Goal: Information Seeking & Learning: Learn about a topic

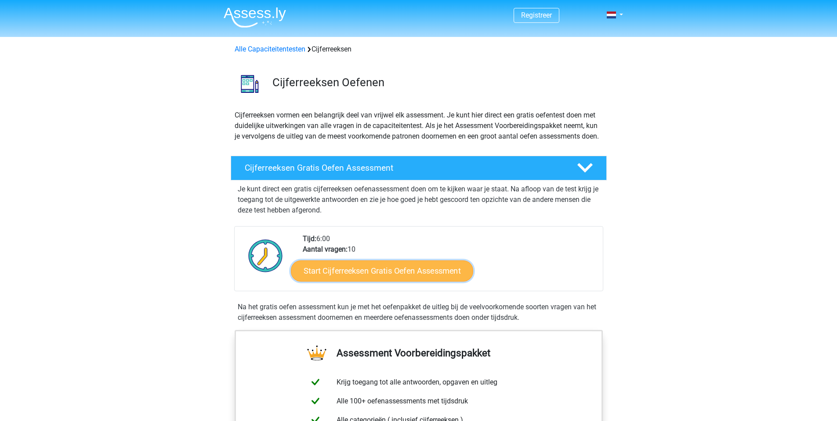
click at [345, 281] on link "Start Cijferreeksen Gratis Oefen Assessment" at bounding box center [382, 270] width 182 height 21
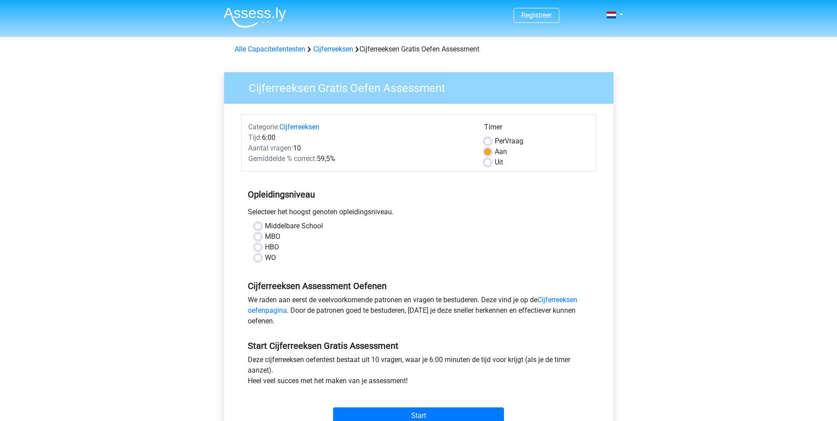
click at [273, 247] on label "HBO" at bounding box center [272, 247] width 14 height 11
click at [261, 247] on input "HBO" at bounding box center [257, 246] width 7 height 9
radio input "true"
click at [280, 225] on label "Middelbare School" at bounding box center [294, 226] width 58 height 11
click at [261, 225] on input "Middelbare School" at bounding box center [257, 225] width 7 height 9
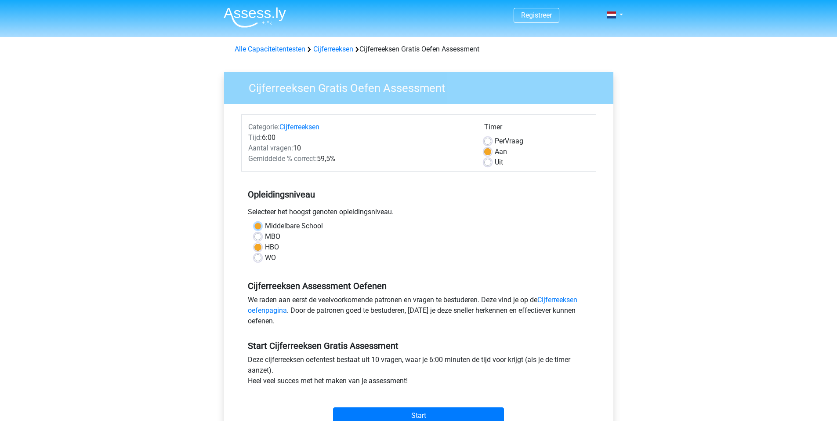
radio input "true"
click at [271, 248] on label "HBO" at bounding box center [272, 247] width 14 height 11
click at [261, 248] on input "HBO" at bounding box center [257, 246] width 7 height 9
radio input "true"
click at [278, 228] on label "Middelbare School" at bounding box center [294, 226] width 58 height 11
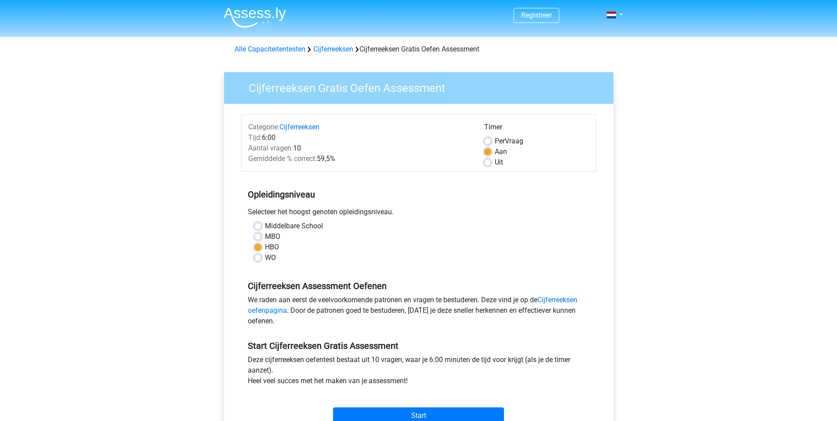
click at [261, 228] on input "Middelbare School" at bounding box center [257, 225] width 7 height 9
radio input "true"
click at [268, 248] on label "HBO" at bounding box center [272, 247] width 14 height 11
click at [261, 248] on input "HBO" at bounding box center [257, 246] width 7 height 9
radio input "true"
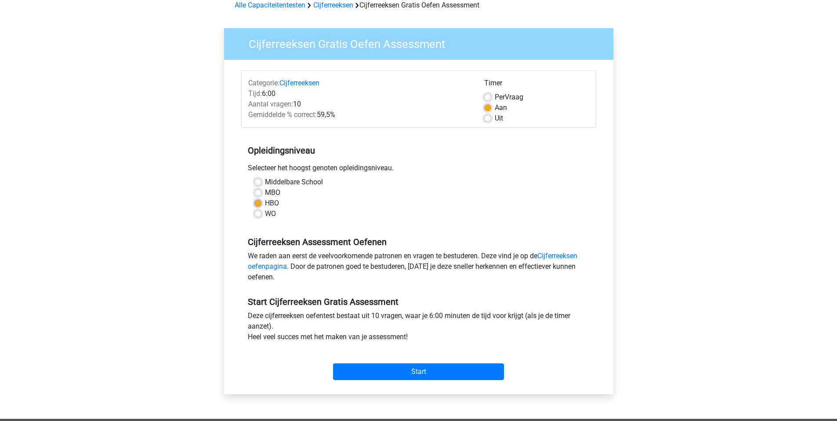
scroll to position [88, 0]
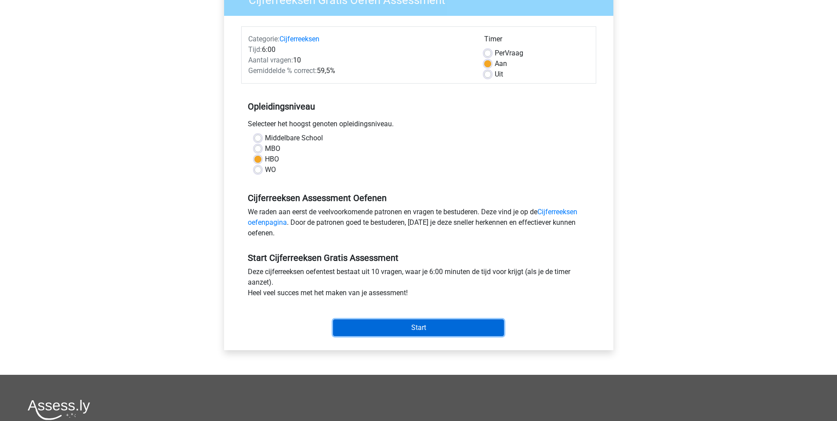
click at [423, 330] on input "Start" at bounding box center [418, 327] width 171 height 17
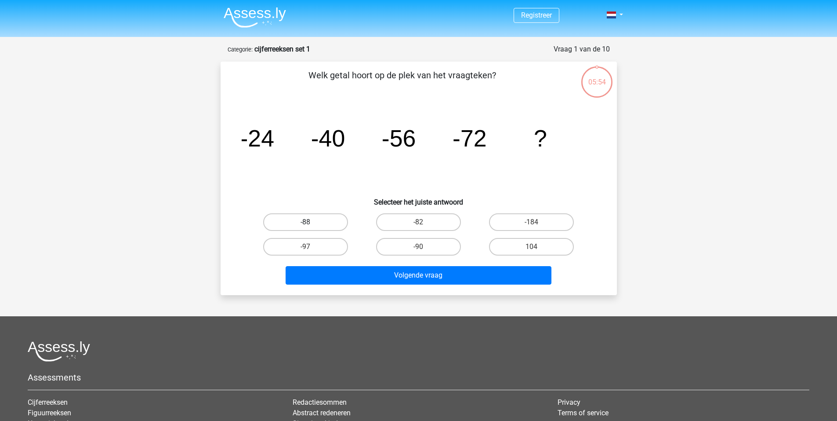
click at [326, 219] on label "-88" at bounding box center [305, 222] width 85 height 18
click at [311, 222] on input "-88" at bounding box center [308, 225] width 6 height 6
radio input "true"
click at [461, 285] on div "Volgende vraag" at bounding box center [418, 277] width 339 height 22
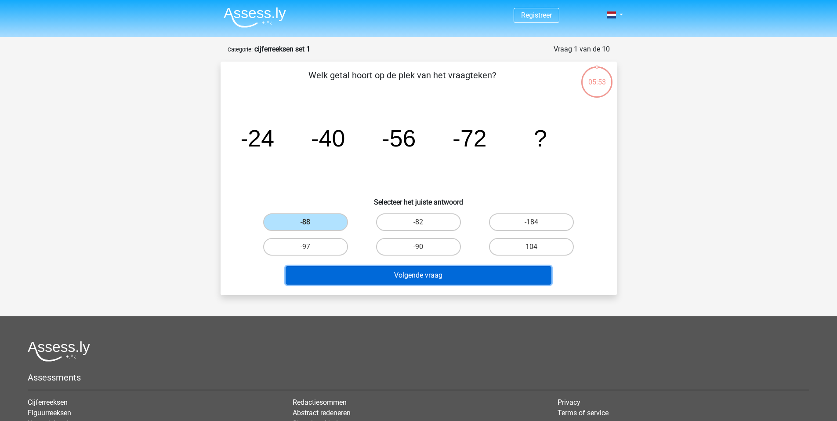
click at [464, 275] on button "Volgende vraag" at bounding box center [419, 275] width 266 height 18
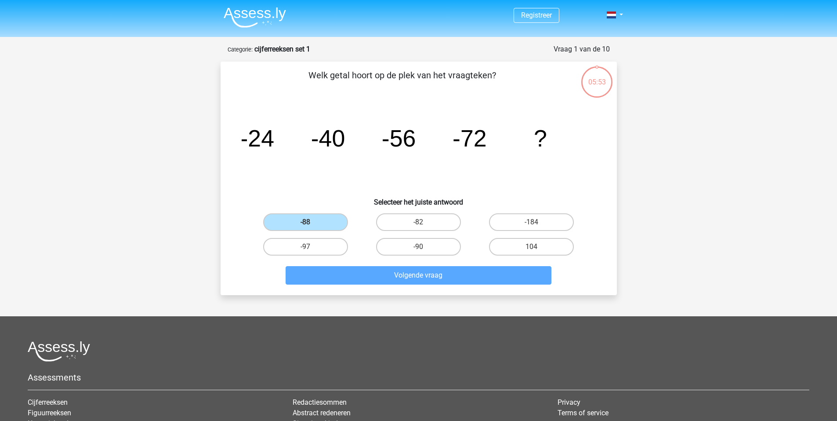
scroll to position [44, 0]
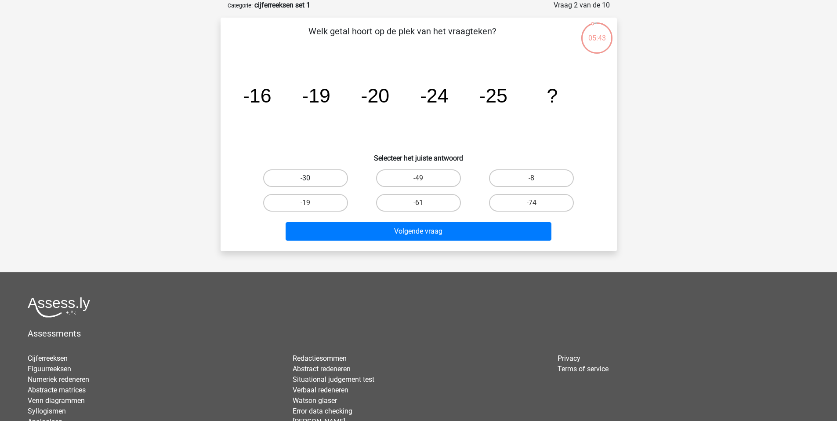
click at [323, 178] on label "-30" at bounding box center [305, 178] width 85 height 18
click at [311, 178] on input "-30" at bounding box center [308, 181] width 6 height 6
radio input "true"
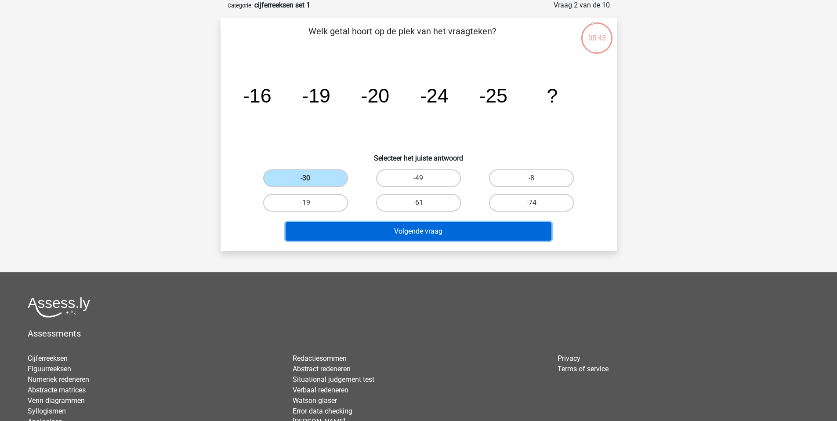
click at [440, 230] on button "Volgende vraag" at bounding box center [419, 231] width 266 height 18
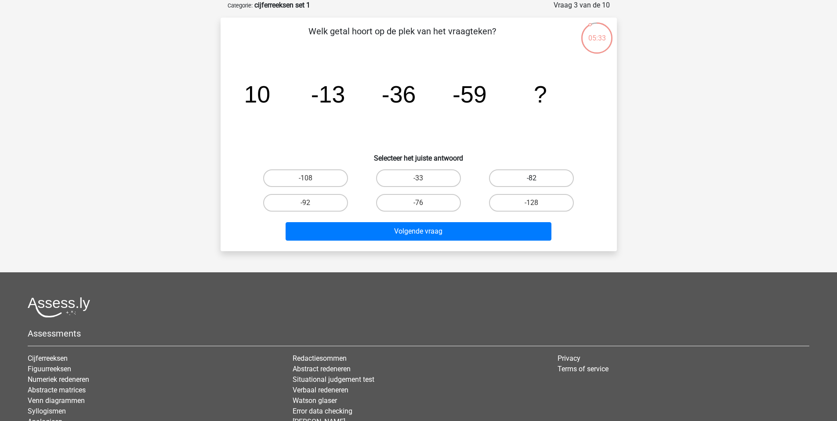
click at [514, 177] on label "-82" at bounding box center [531, 178] width 85 height 18
click at [532, 178] on input "-82" at bounding box center [535, 181] width 6 height 6
radio input "true"
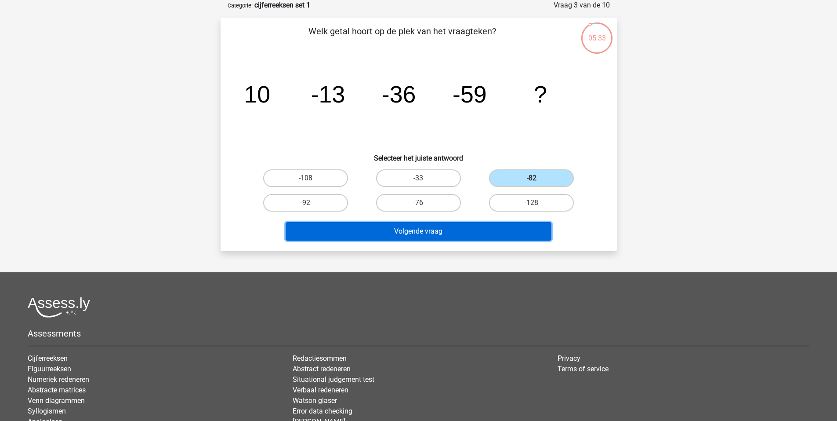
click at [452, 233] on button "Volgende vraag" at bounding box center [419, 231] width 266 height 18
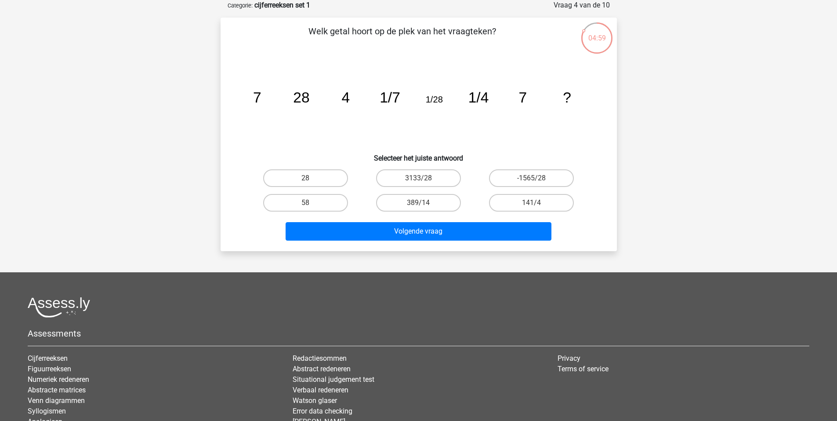
scroll to position [0, 0]
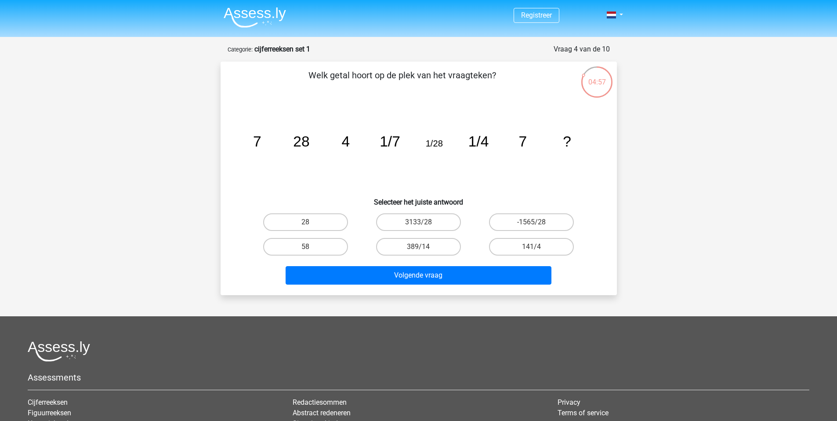
click at [584, 74] on div "04:57" at bounding box center [596, 76] width 33 height 22
drag, startPoint x: 291, startPoint y: 136, endPoint x: 334, endPoint y: 141, distance: 43.3
click at [334, 141] on icon "image/svg+xml 7 28 4 1/7 1/28 1/4 7 ?" at bounding box center [419, 146] width 354 height 89
drag, startPoint x: 307, startPoint y: 138, endPoint x: 283, endPoint y: 139, distance: 23.7
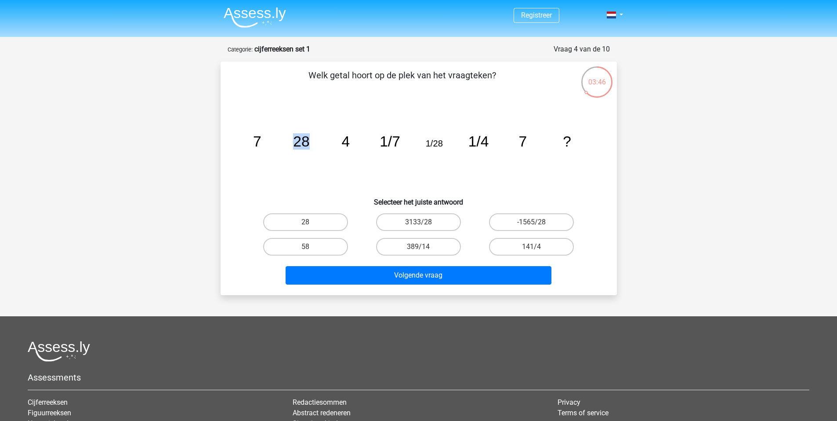
click at [283, 139] on icon "image/svg+xml 7 28 4 1/7 1/28 1/4 7 ?" at bounding box center [419, 146] width 354 height 89
drag, startPoint x: 258, startPoint y: 138, endPoint x: 271, endPoint y: 138, distance: 13.2
click at [271, 138] on icon "image/svg+xml 7 28 4 1/7 1/28 1/4 7 ?" at bounding box center [419, 146] width 354 height 89
drag, startPoint x: 252, startPoint y: 138, endPoint x: 247, endPoint y: 138, distance: 5.7
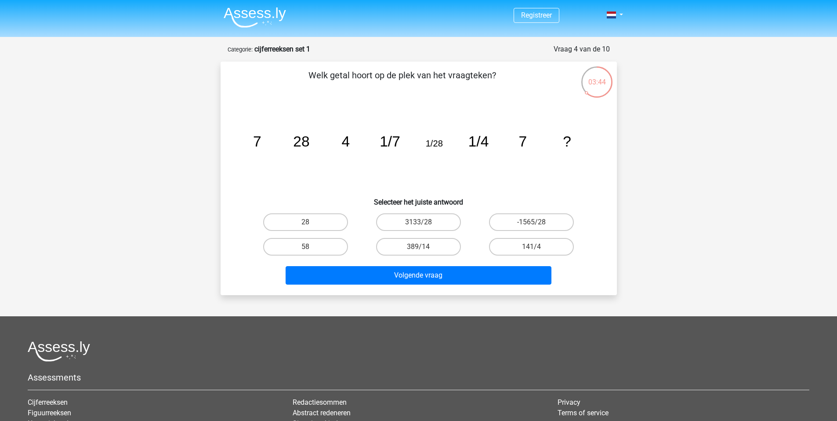
click at [247, 138] on icon "image/svg+xml 7 28 4 1/7 1/28 1/4 7 ?" at bounding box center [419, 146] width 354 height 89
drag, startPoint x: 251, startPoint y: 138, endPoint x: 268, endPoint y: 137, distance: 16.7
click at [268, 137] on icon "image/svg+xml 7 28 4 1/7 1/28 1/4 7 ?" at bounding box center [419, 146] width 354 height 89
drag, startPoint x: 428, startPoint y: 140, endPoint x: 442, endPoint y: 140, distance: 14.5
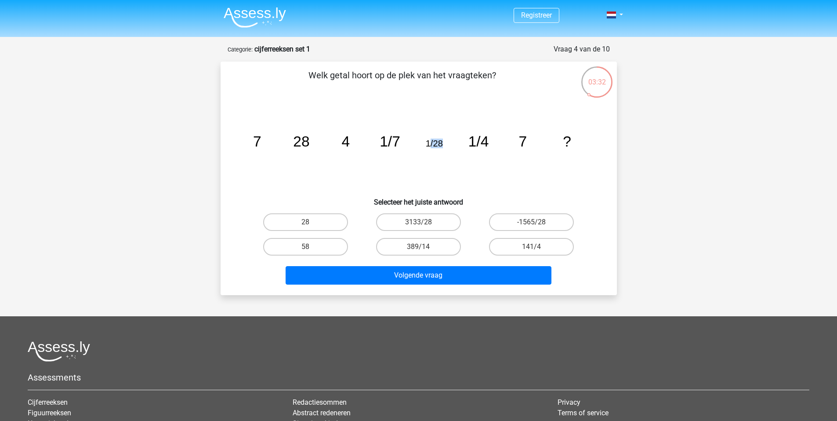
click at [442, 140] on tspan "1/28" at bounding box center [433, 143] width 17 height 10
drag, startPoint x: 478, startPoint y: 141, endPoint x: 509, endPoint y: 144, distance: 30.9
click at [509, 144] on icon "image/svg+xml 7 28 4 1/7 1/28 1/4 7 ?" at bounding box center [419, 146] width 354 height 89
click at [244, 141] on icon "image/svg+xml 7 28 4 1/7 1/28 1/4 7 ?" at bounding box center [419, 146] width 354 height 89
drag, startPoint x: 259, startPoint y: 139, endPoint x: 268, endPoint y: 139, distance: 8.3
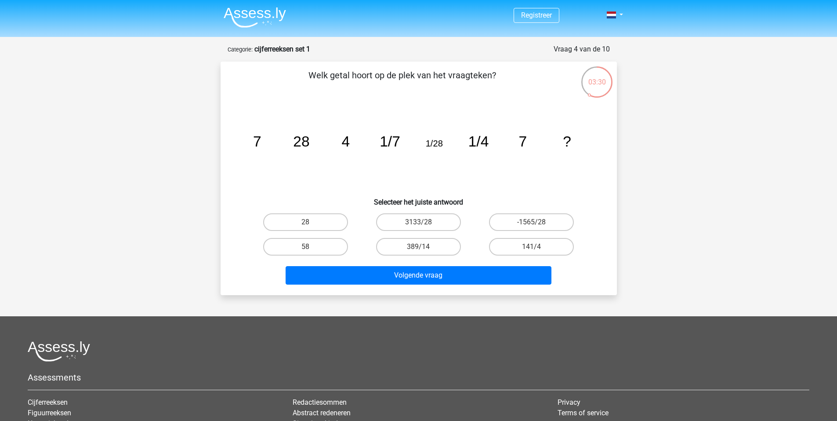
click at [268, 139] on icon "image/svg+xml 7 28 4 1/7 1/28 1/4 7 ?" at bounding box center [419, 146] width 354 height 89
drag, startPoint x: 289, startPoint y: 140, endPoint x: 323, endPoint y: 141, distance: 33.8
click at [323, 141] on icon "image/svg+xml 7 28 4 1/7 1/28 1/4 7 ?" at bounding box center [419, 146] width 354 height 89
drag, startPoint x: 341, startPoint y: 138, endPoint x: 347, endPoint y: 138, distance: 5.7
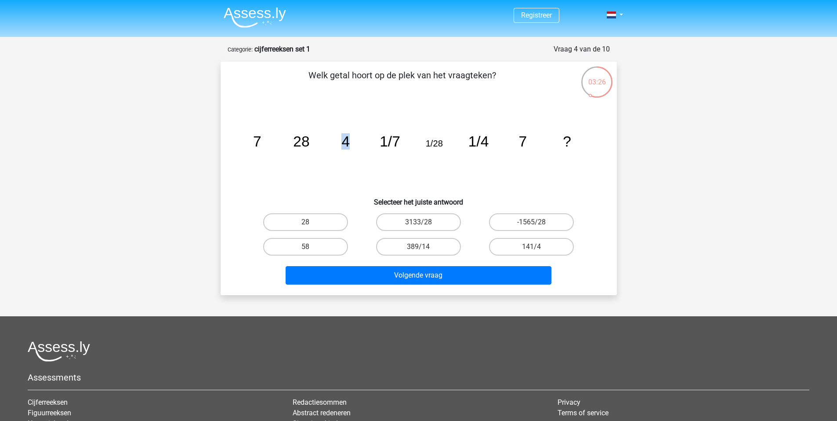
click at [347, 138] on tspan "4" at bounding box center [345, 141] width 8 height 16
click at [350, 143] on icon "image/svg+xml 7 28 4 1/7 1/28 1/4 7 ?" at bounding box center [419, 146] width 354 height 89
drag, startPoint x: 348, startPoint y: 142, endPoint x: 400, endPoint y: 147, distance: 52.1
click at [400, 147] on icon "image/svg+xml 7 28 4 1/7 1/28 1/4 7 ?" at bounding box center [419, 146] width 354 height 89
click at [398, 146] on tspan "1/7" at bounding box center [390, 141] width 21 height 16
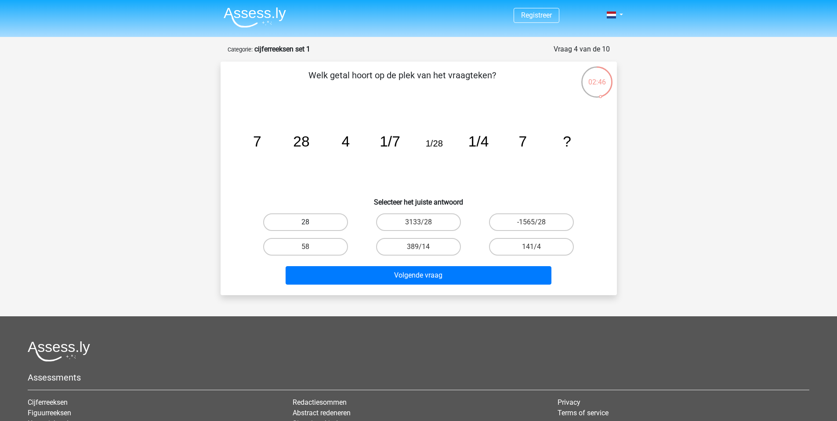
click at [328, 225] on label "28" at bounding box center [305, 222] width 85 height 18
click at [311, 225] on input "28" at bounding box center [308, 225] width 6 height 6
radio input "true"
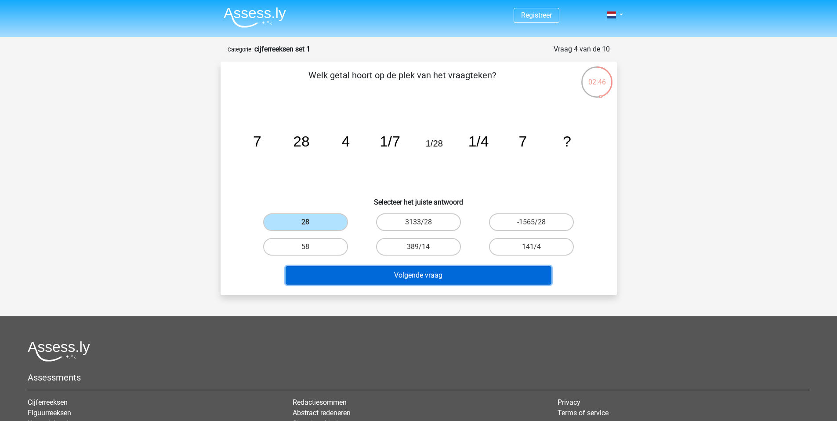
click at [432, 277] on button "Volgende vraag" at bounding box center [419, 275] width 266 height 18
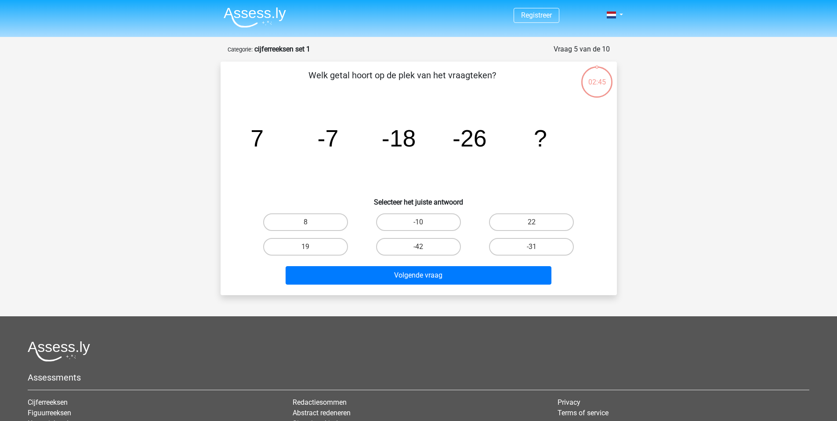
scroll to position [44, 0]
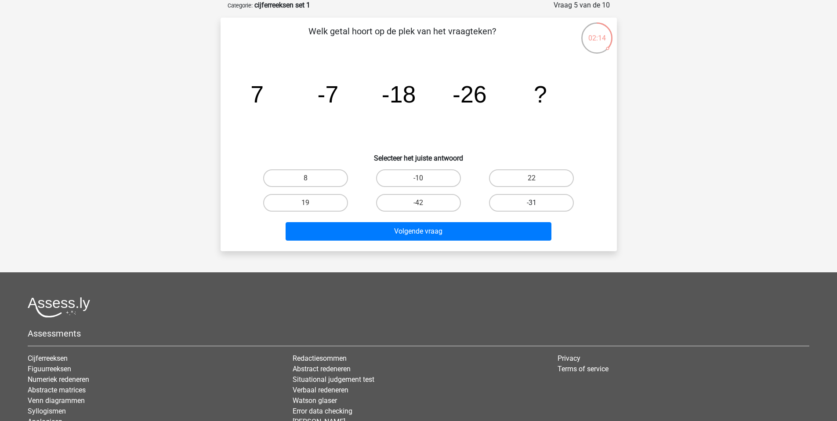
click at [508, 198] on label "-31" at bounding box center [531, 203] width 85 height 18
click at [532, 203] on input "-31" at bounding box center [535, 206] width 6 height 6
radio input "true"
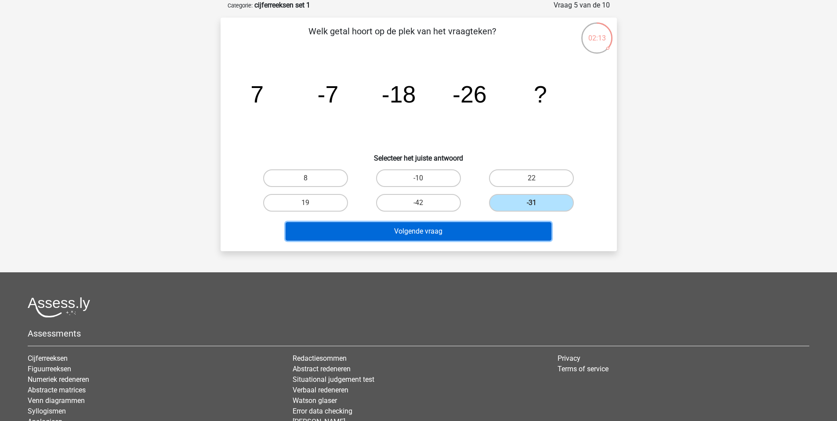
click at [450, 228] on button "Volgende vraag" at bounding box center [419, 231] width 266 height 18
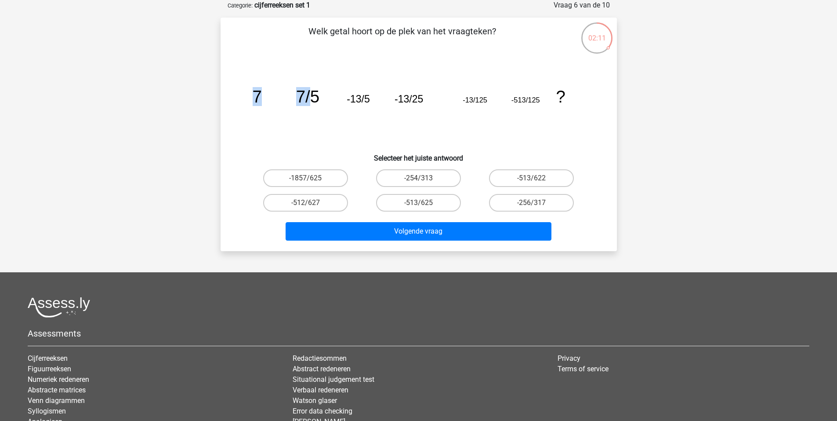
drag, startPoint x: 276, startPoint y: 101, endPoint x: 326, endPoint y: 101, distance: 51.0
click at [315, 102] on g "7 7/5 -13/5 -13/25 -13/125 -513/125 ?" at bounding box center [408, 96] width 313 height 19
click at [326, 101] on icon "image/svg+xml 7 7/5 -13/5 -13/25 -13/125 -513/125 ?" at bounding box center [419, 102] width 354 height 89
drag, startPoint x: 298, startPoint y: 98, endPoint x: 293, endPoint y: 98, distance: 4.8
click at [293, 98] on icon "image/svg+xml 7 7/5 -13/5 -13/25 -13/125 -513/125 ?" at bounding box center [419, 102] width 354 height 89
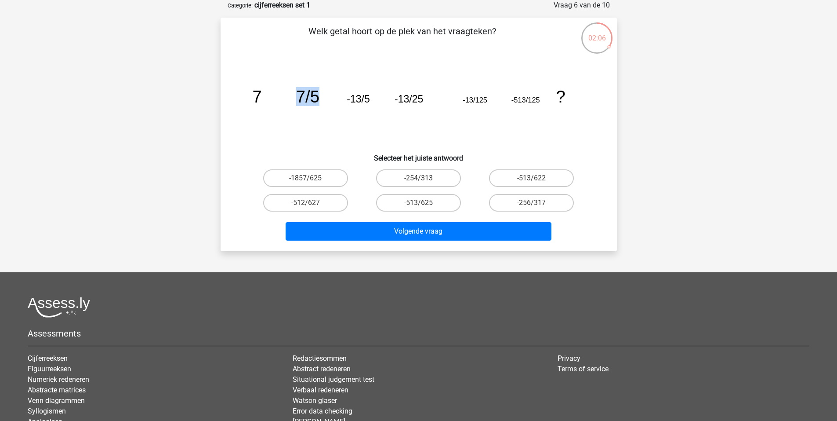
click at [293, 98] on icon "image/svg+xml 7 7/5 -13/5 -13/25 -13/125 -513/125 ?" at bounding box center [419, 102] width 354 height 89
drag, startPoint x: 412, startPoint y: 97, endPoint x: 427, endPoint y: 99, distance: 14.6
click at [427, 99] on icon "image/svg+xml 7 7/5 -13/5 -13/25 -13/125 -513/125 ?" at bounding box center [419, 102] width 354 height 89
click at [453, 103] on icon "image/svg+xml 7 7/5 -13/5 -13/25 -13/125 -513/125 ?" at bounding box center [419, 102] width 354 height 89
drag, startPoint x: 463, startPoint y: 99, endPoint x: 490, endPoint y: 103, distance: 27.0
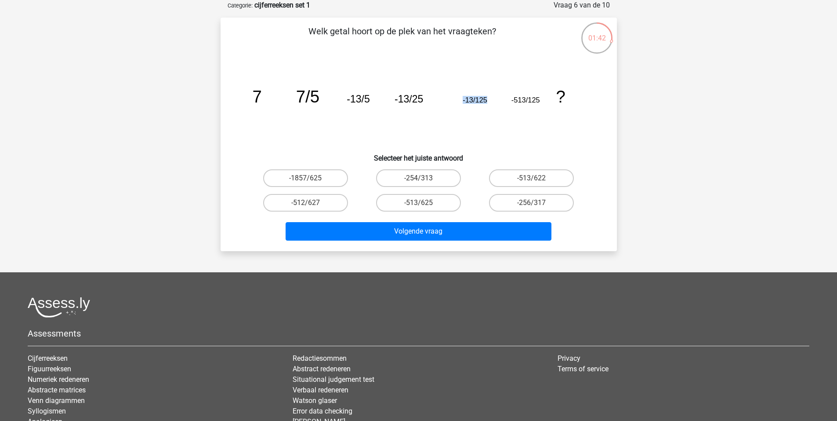
click at [490, 103] on icon "image/svg+xml 7 7/5 -13/5 -13/25 -13/125 -513/125 ?" at bounding box center [419, 102] width 354 height 89
drag, startPoint x: 518, startPoint y: 102, endPoint x: 541, endPoint y: 104, distance: 23.4
click at [541, 104] on icon "image/svg+xml 7 7/5 -13/5 -13/25 -13/125 -513/125 ?" at bounding box center [419, 102] width 354 height 89
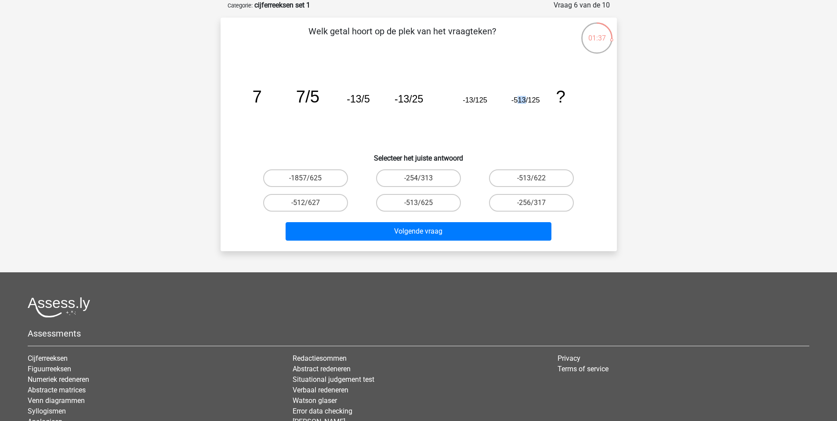
drag, startPoint x: 523, startPoint y: 101, endPoint x: 517, endPoint y: 100, distance: 6.2
click at [518, 100] on tspan "-513/125" at bounding box center [525, 100] width 29 height 8
click at [517, 100] on tspan "-513/125" at bounding box center [525, 100] width 29 height 8
drag, startPoint x: 514, startPoint y: 100, endPoint x: 525, endPoint y: 100, distance: 10.6
click at [525, 100] on tspan "-513/125" at bounding box center [525, 100] width 29 height 8
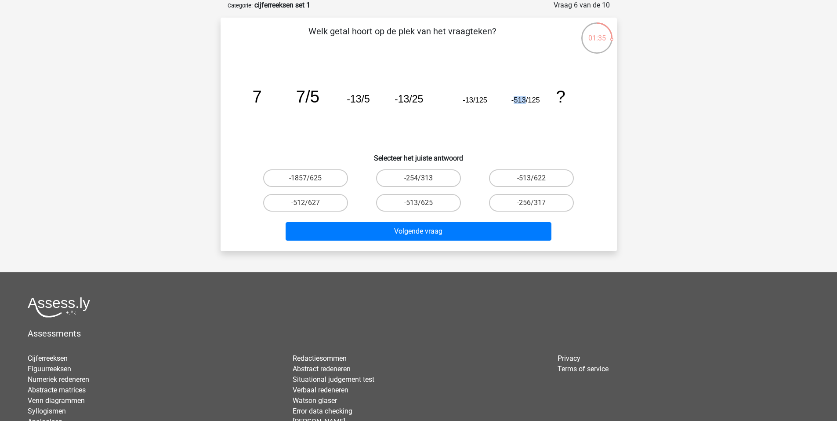
click at [525, 100] on tspan "-513/125" at bounding box center [525, 100] width 29 height 8
click at [432, 206] on label "-513/625" at bounding box center [418, 203] width 85 height 18
click at [424, 206] on input "-513/625" at bounding box center [421, 206] width 6 height 6
radio input "true"
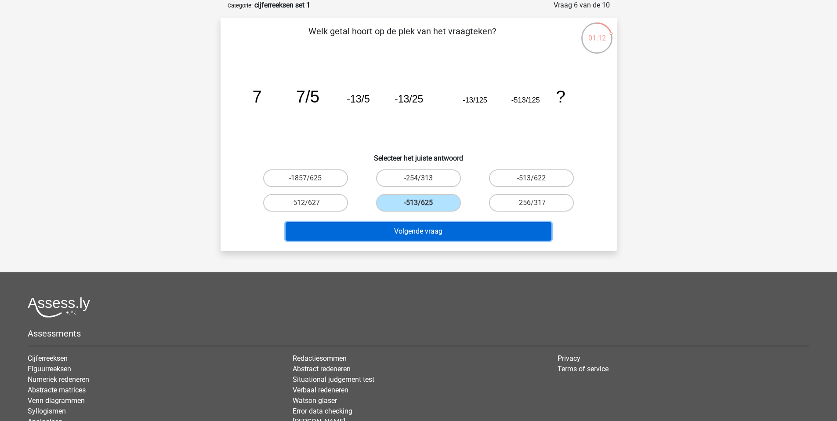
click at [428, 227] on button "Volgende vraag" at bounding box center [419, 231] width 266 height 18
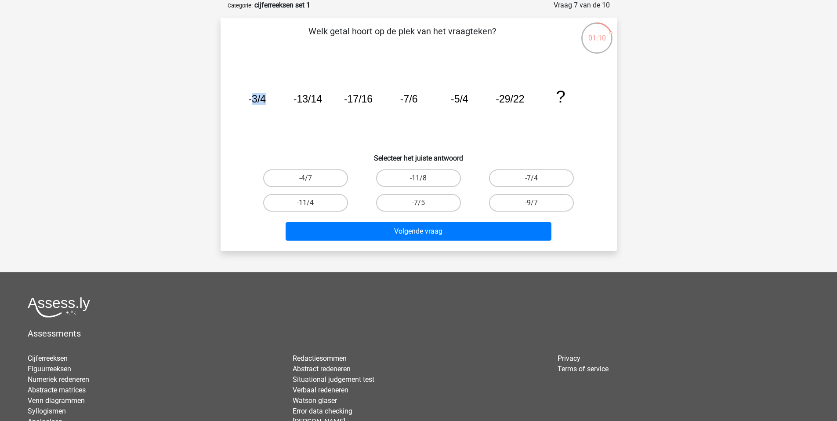
drag, startPoint x: 254, startPoint y: 101, endPoint x: 279, endPoint y: 103, distance: 25.6
click at [279, 103] on icon "image/svg+xml -3/4 -13/14 -17/16 -7/6 -5/4 -29/22 ?" at bounding box center [419, 102] width 354 height 89
click at [278, 103] on icon "image/svg+xml -3/4 -13/14 -17/16 -7/6 -5/4 -29/22 ?" at bounding box center [419, 102] width 354 height 89
drag, startPoint x: 294, startPoint y: 104, endPoint x: 328, endPoint y: 102, distance: 34.3
click at [328, 102] on icon "image/svg+xml -3/4 -13/14 -17/16 -7/6 -5/4 -29/22 ?" at bounding box center [419, 102] width 354 height 89
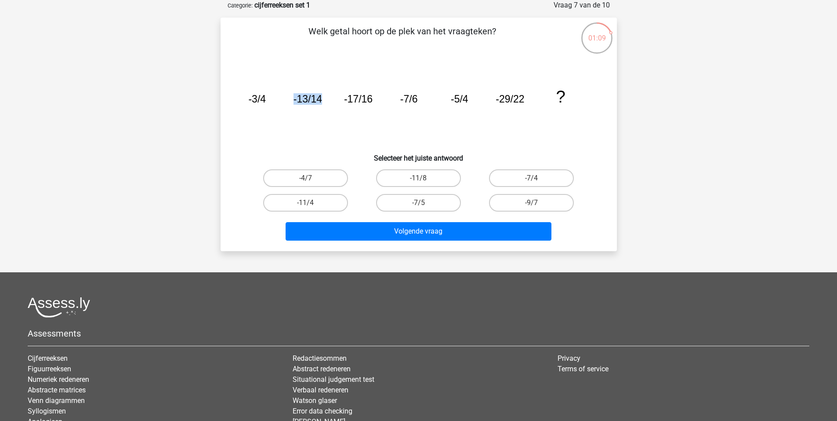
click at [328, 102] on icon "image/svg+xml -3/4 -13/14 -17/16 -7/6 -5/4 -29/22 ?" at bounding box center [419, 102] width 354 height 89
drag, startPoint x: 258, startPoint y: 102, endPoint x: 268, endPoint y: 102, distance: 11.0
click at [268, 102] on icon "image/svg+xml -3/4 -13/14 -17/16 -7/6 -5/4 -29/22 ?" at bounding box center [419, 102] width 354 height 89
click at [270, 102] on icon "image/svg+xml -3/4 -13/14 -17/16 -7/6 -5/4 -29/22 ?" at bounding box center [419, 102] width 354 height 89
drag, startPoint x: 294, startPoint y: 101, endPoint x: 310, endPoint y: 101, distance: 16.3
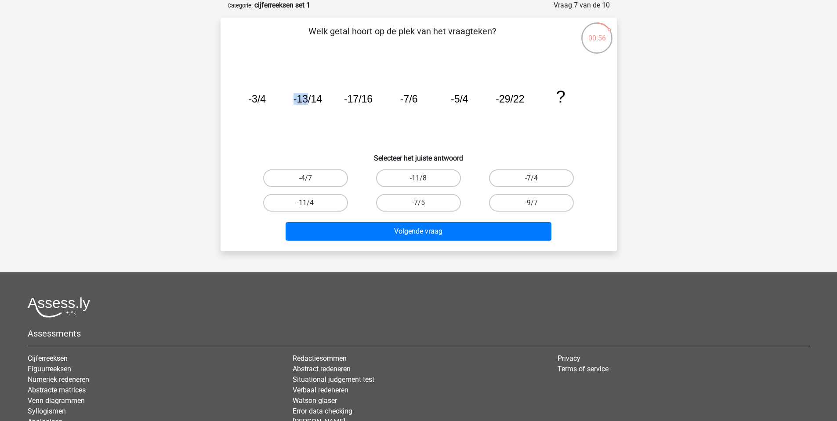
click at [308, 101] on icon "image/svg+xml -3/4 -13/14 -17/16 -7/6 -5/4 -29/22 ?" at bounding box center [419, 102] width 354 height 89
click at [310, 101] on tspan "-13/14" at bounding box center [307, 98] width 29 height 11
drag, startPoint x: 324, startPoint y: 97, endPoint x: 297, endPoint y: 99, distance: 27.4
click at [297, 99] on icon "image/svg+xml -3/4 -13/14 -17/16 -7/6 -5/4 -29/22 ?" at bounding box center [419, 102] width 354 height 89
click at [297, 99] on tspan "-13/14" at bounding box center [307, 98] width 29 height 11
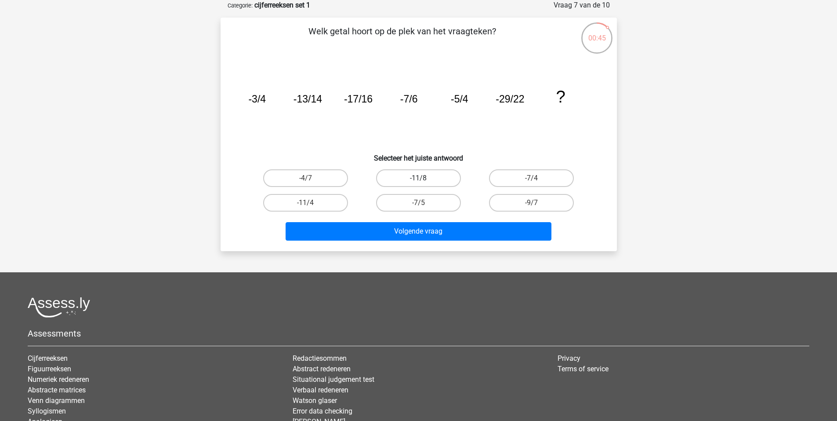
click at [444, 181] on label "-11/8" at bounding box center [418, 178] width 85 height 18
click at [424, 181] on input "-11/8" at bounding box center [421, 181] width 6 height 6
radio input "true"
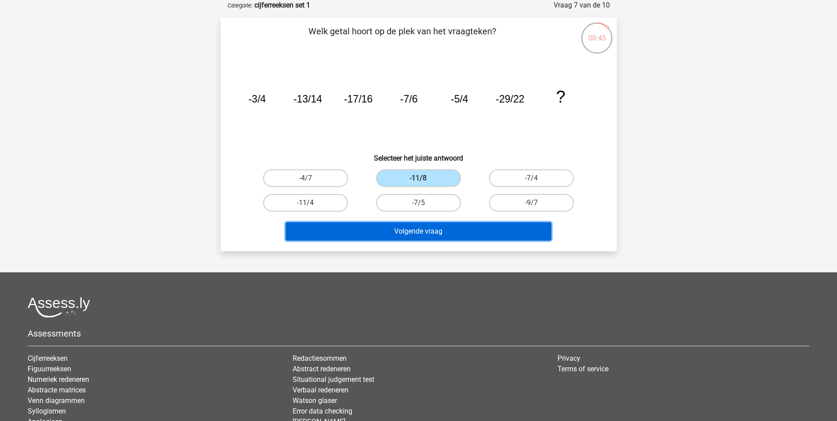
click at [450, 224] on button "Volgende vraag" at bounding box center [419, 231] width 266 height 18
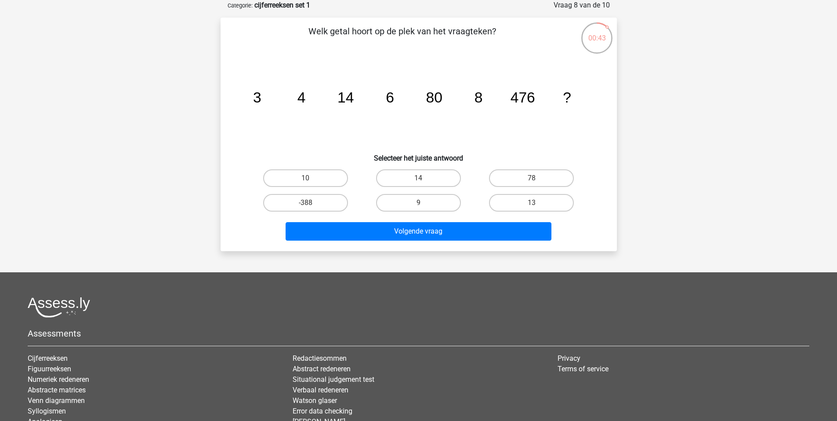
drag, startPoint x: 274, startPoint y: 95, endPoint x: 291, endPoint y: 97, distance: 17.2
click at [290, 97] on icon "image/svg+xml 3 4 14 6 80 8 476 ?" at bounding box center [419, 102] width 354 height 89
click at [291, 97] on icon "image/svg+xml 3 4 14 6 80 8 476 ?" at bounding box center [419, 102] width 354 height 89
drag, startPoint x: 301, startPoint y: 100, endPoint x: 326, endPoint y: 100, distance: 25.1
click at [326, 100] on icon "image/svg+xml 3 4 14 6 80 8 476 ?" at bounding box center [419, 102] width 354 height 89
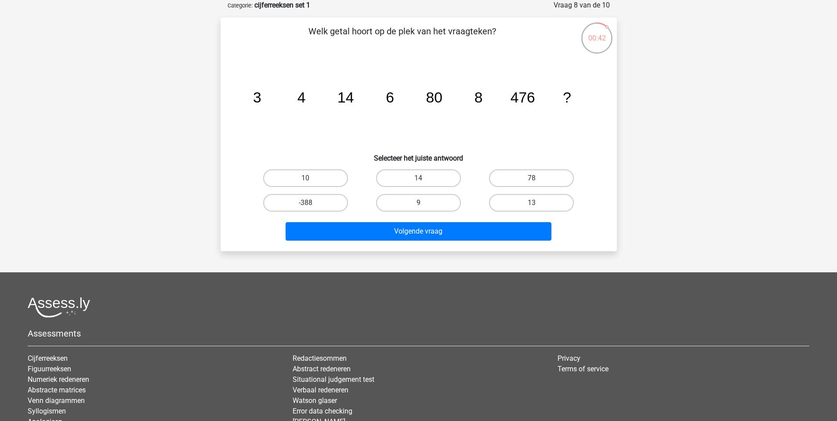
click at [326, 100] on icon "image/svg+xml 3 4 14 6 80 8 476 ?" at bounding box center [419, 102] width 354 height 89
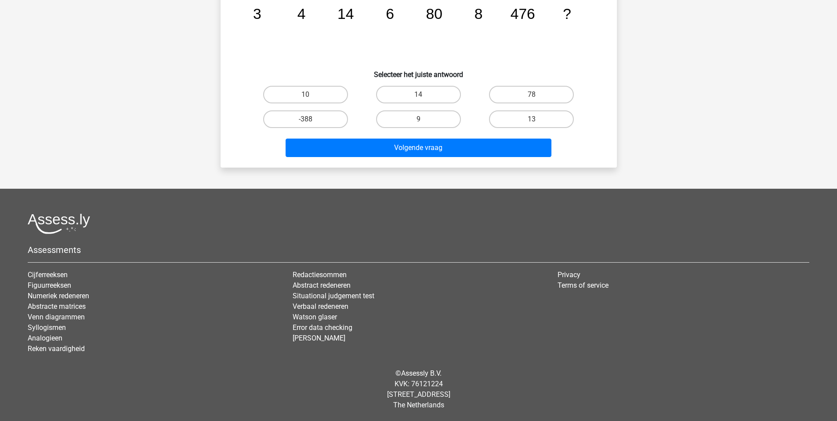
scroll to position [0, 0]
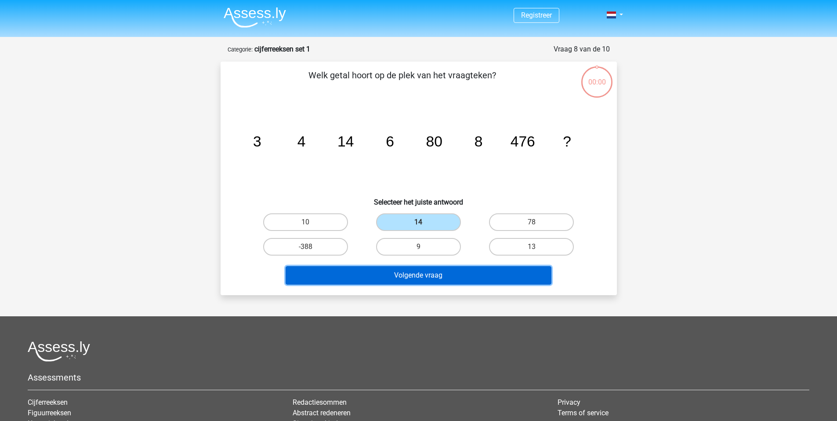
click at [464, 272] on button "Volgende vraag" at bounding box center [419, 275] width 266 height 18
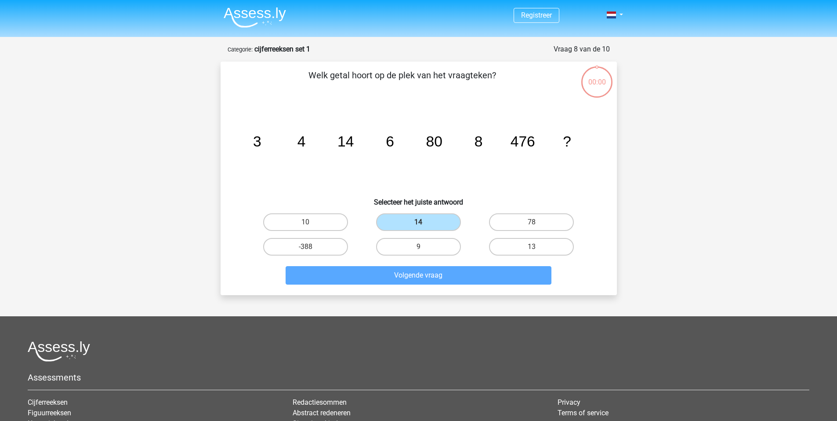
scroll to position [44, 0]
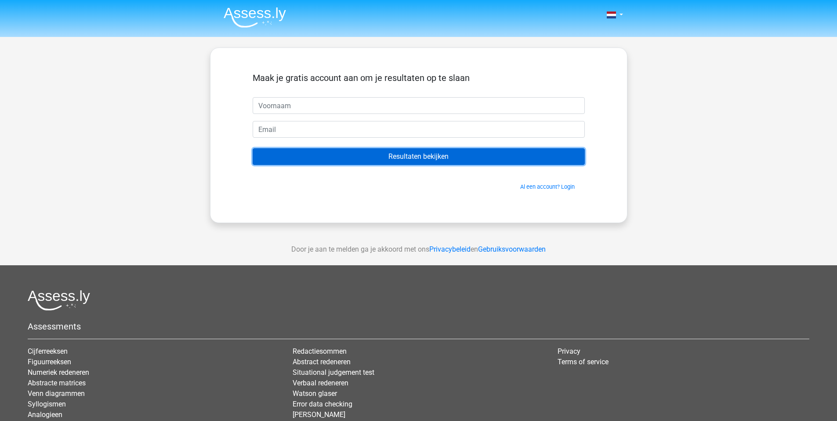
click at [436, 159] on input "Resultaten bekijken" at bounding box center [419, 156] width 332 height 17
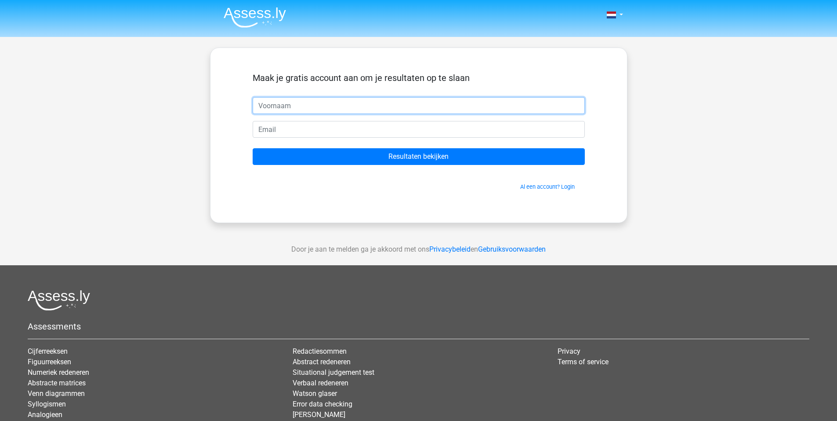
click at [352, 110] on input "text" at bounding box center [419, 105] width 332 height 17
type input "[PERSON_NAME]"
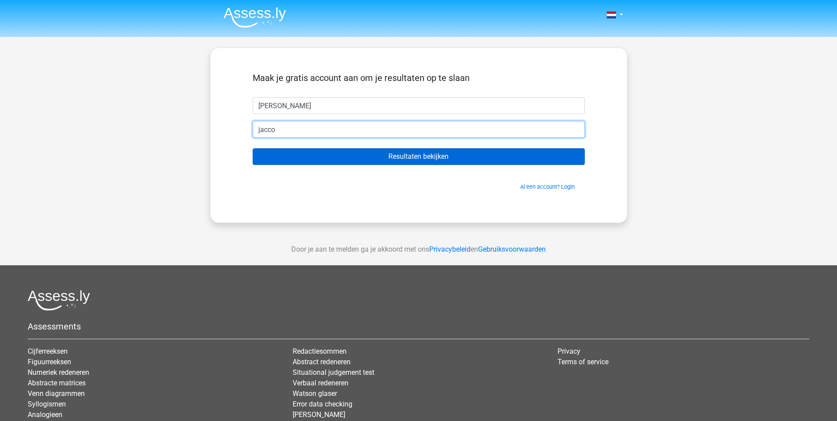
type input "[EMAIL_ADDRESS][DOMAIN_NAME]"
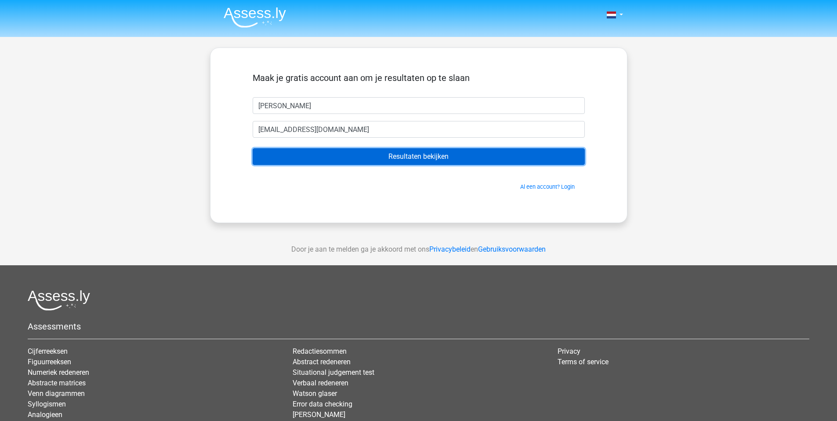
click at [334, 157] on input "Resultaten bekijken" at bounding box center [419, 156] width 332 height 17
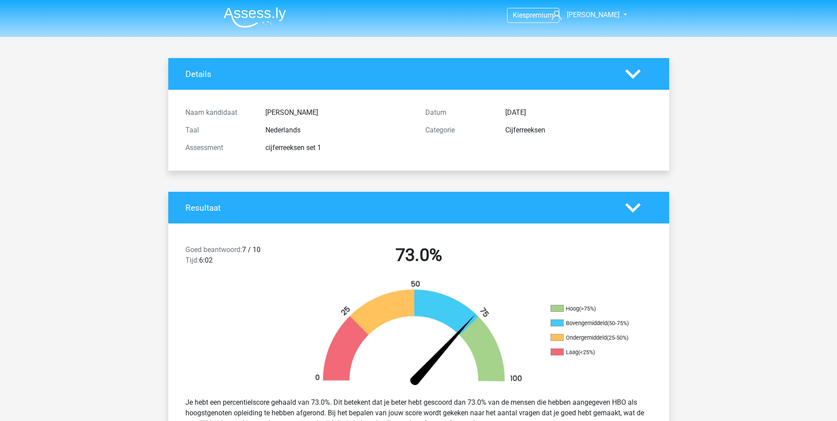
scroll to position [88, 0]
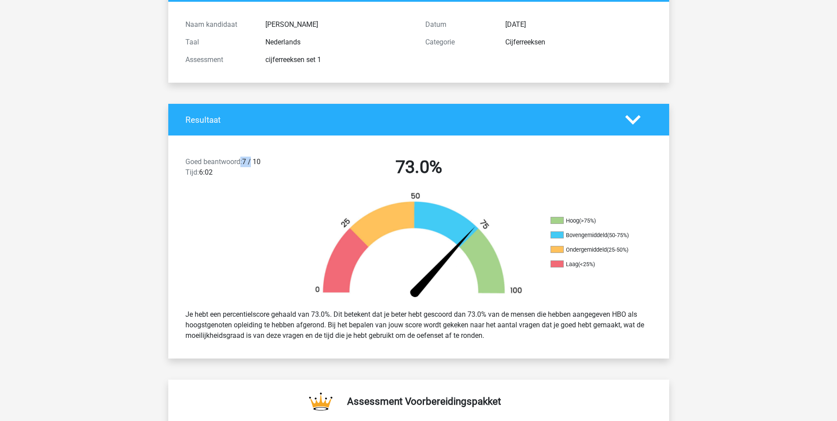
drag, startPoint x: 243, startPoint y: 157, endPoint x: 253, endPoint y: 157, distance: 10.1
click at [253, 157] on div "Goed beantwoord: 7 / 10 Tijd: 6:02" at bounding box center [239, 168] width 120 height 25
drag, startPoint x: 240, startPoint y: 157, endPoint x: 227, endPoint y: 158, distance: 12.8
click at [234, 157] on div "Goed beantwoord: 7 / 10 Tijd: 6:02" at bounding box center [239, 168] width 120 height 25
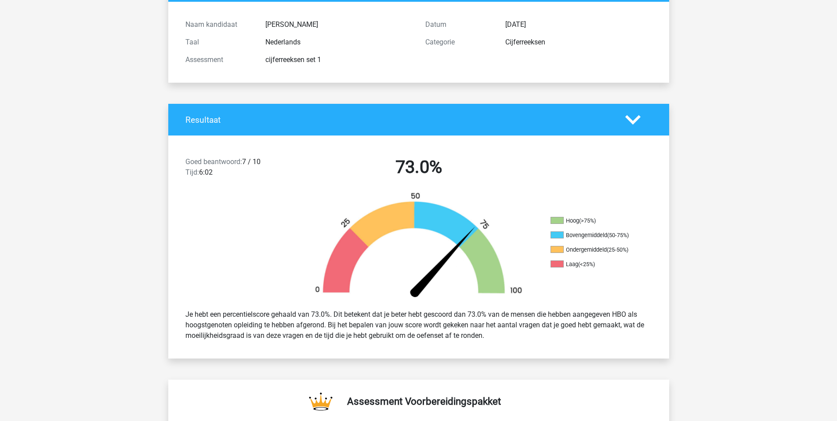
click at [220, 159] on span "Goed beantwoord:" at bounding box center [213, 161] width 57 height 8
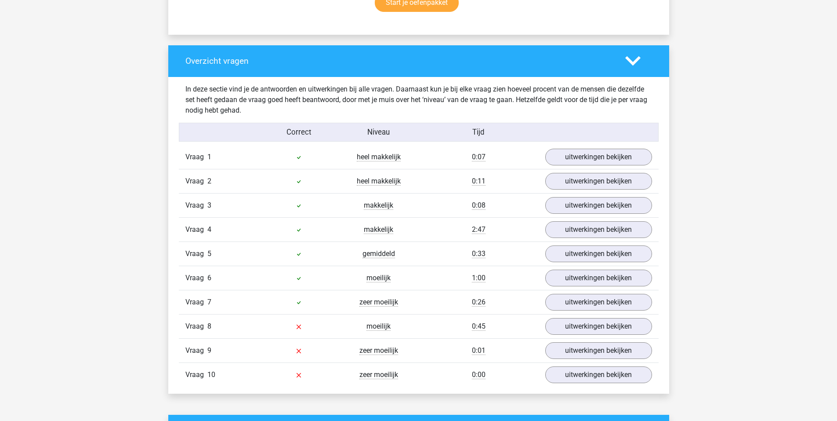
scroll to position [659, 0]
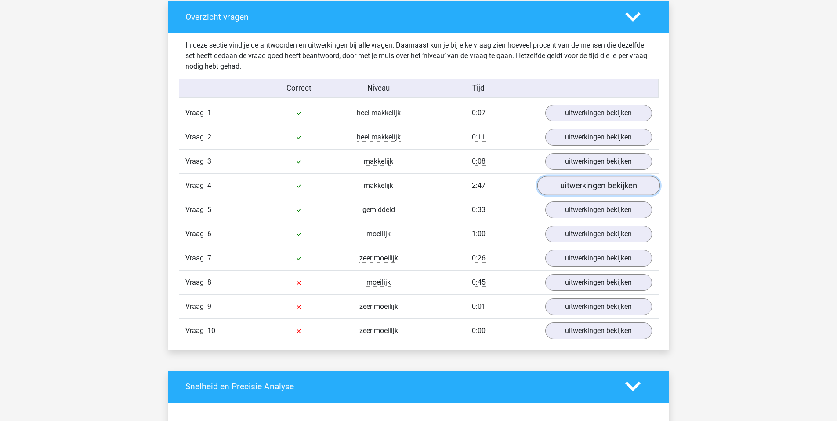
click at [593, 183] on link "uitwerkingen bekijken" at bounding box center [598, 185] width 123 height 19
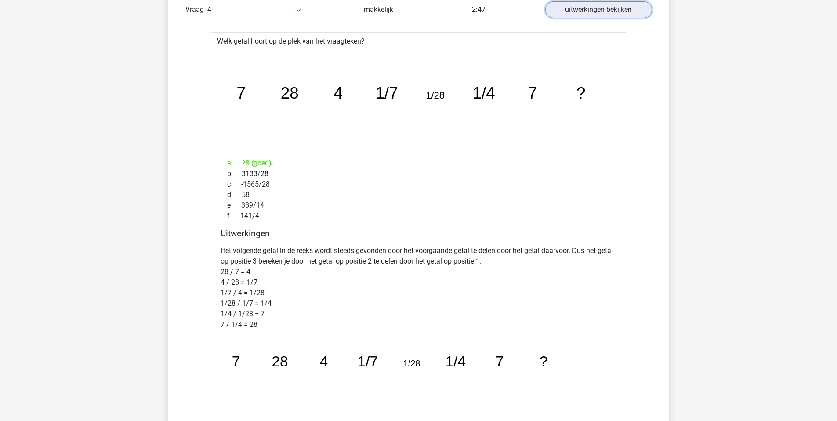
scroll to position [791, 0]
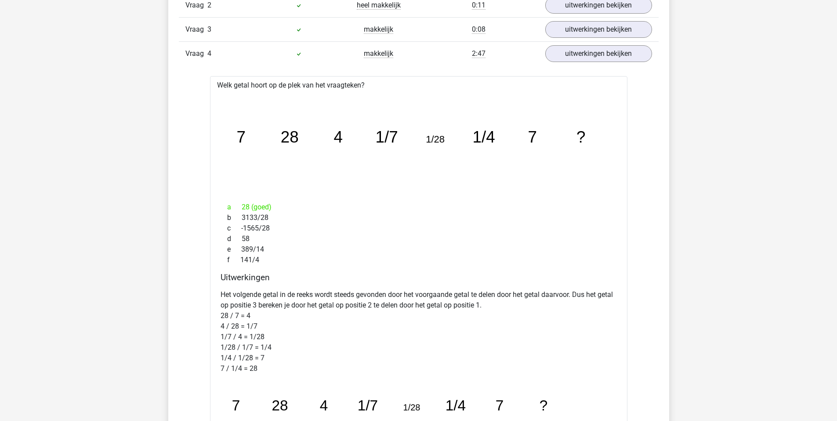
drag, startPoint x: 246, startPoint y: 207, endPoint x: 261, endPoint y: 207, distance: 14.9
click at [257, 207] on div "a 28 (goed)" at bounding box center [419, 207] width 396 height 11
click at [261, 207] on div "a 28 (goed)" at bounding box center [419, 207] width 396 height 11
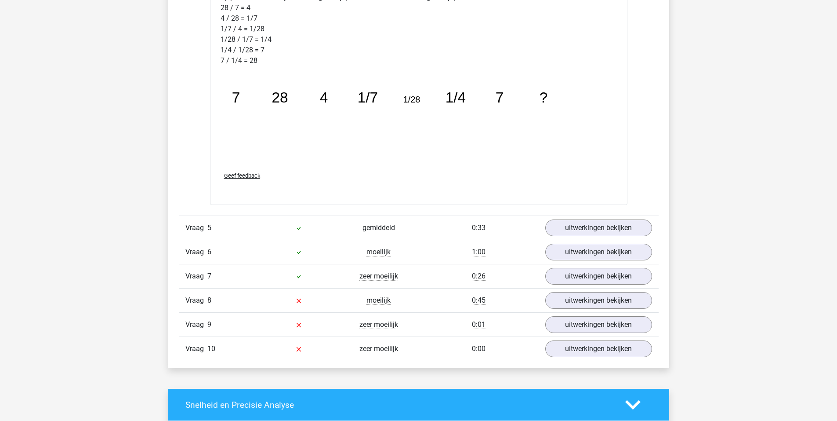
scroll to position [1142, 0]
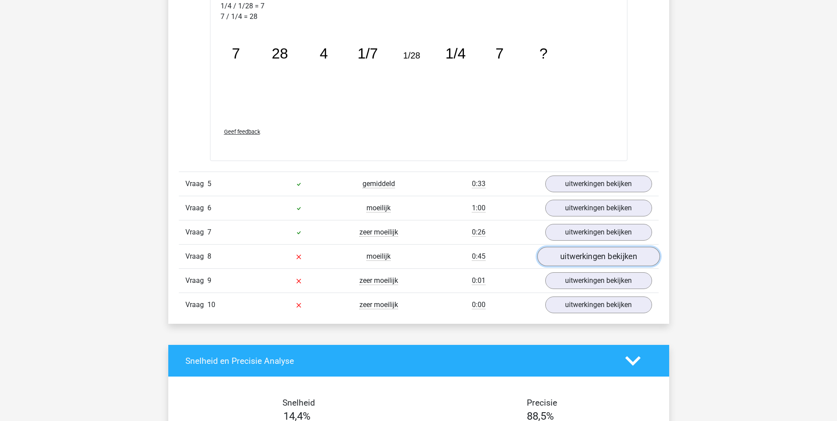
click at [567, 258] on link "uitwerkingen bekijken" at bounding box center [598, 256] width 123 height 19
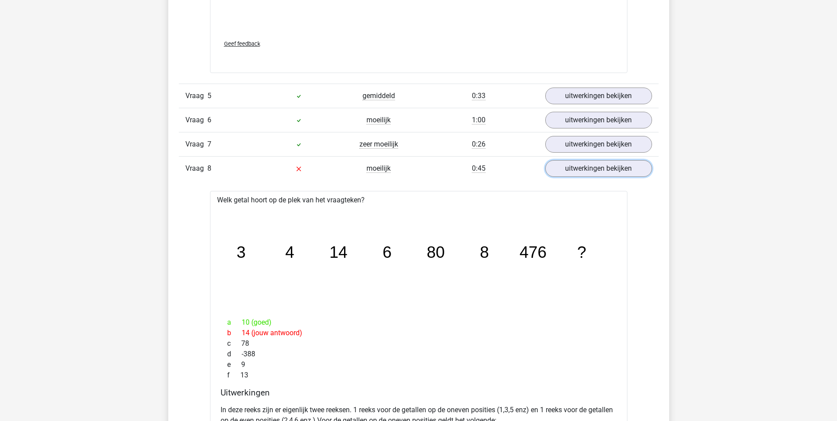
scroll to position [1274, 0]
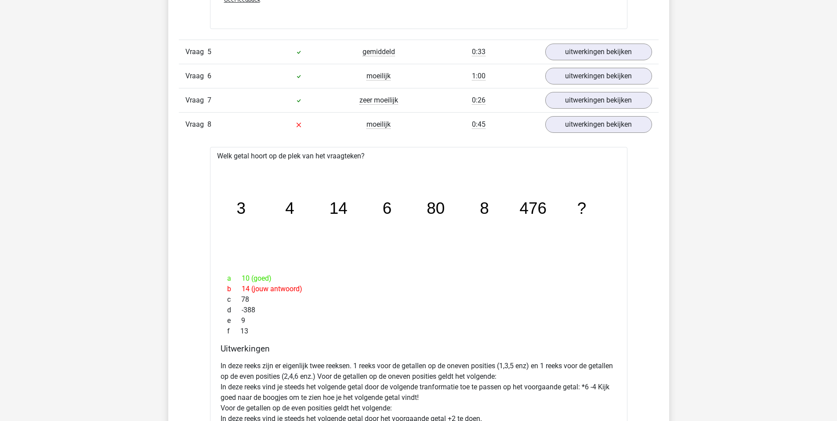
drag, startPoint x: 241, startPoint y: 279, endPoint x: 273, endPoint y: 281, distance: 32.6
click at [268, 281] on div "a 10 (goed)" at bounding box center [419, 278] width 396 height 11
click at [273, 281] on div "a 10 (goed)" at bounding box center [419, 278] width 396 height 11
drag, startPoint x: 265, startPoint y: 288, endPoint x: 287, endPoint y: 285, distance: 23.1
click at [283, 287] on div "b 14 (jouw antwoord)" at bounding box center [419, 288] width 396 height 11
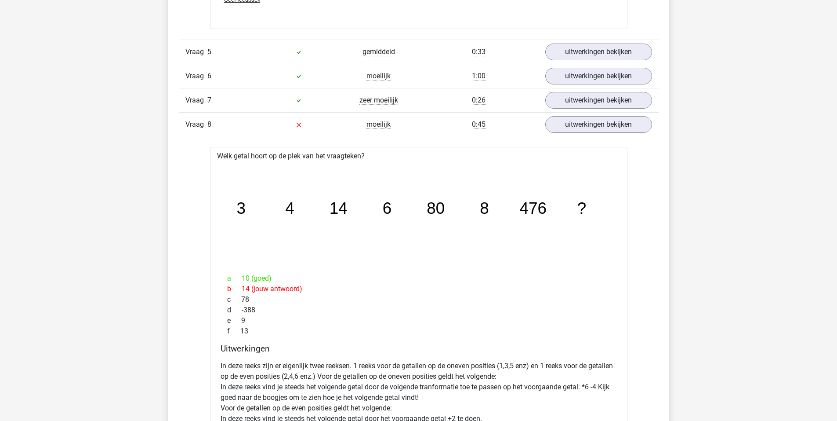
click at [287, 285] on div "b 14 (jouw antwoord)" at bounding box center [419, 288] width 396 height 11
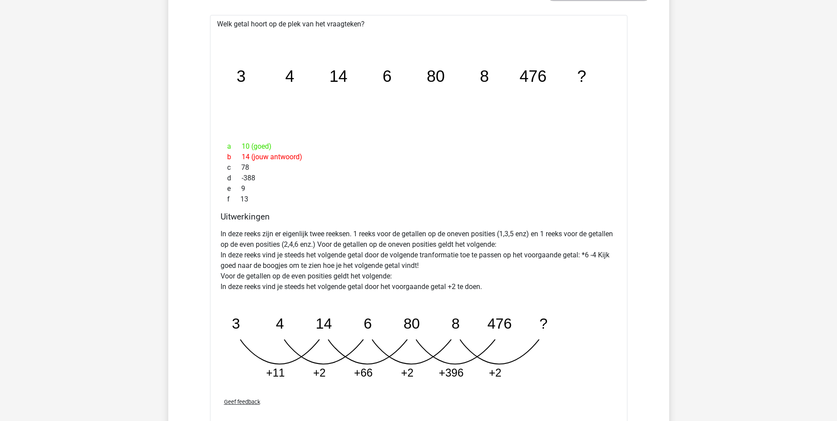
scroll to position [1450, 0]
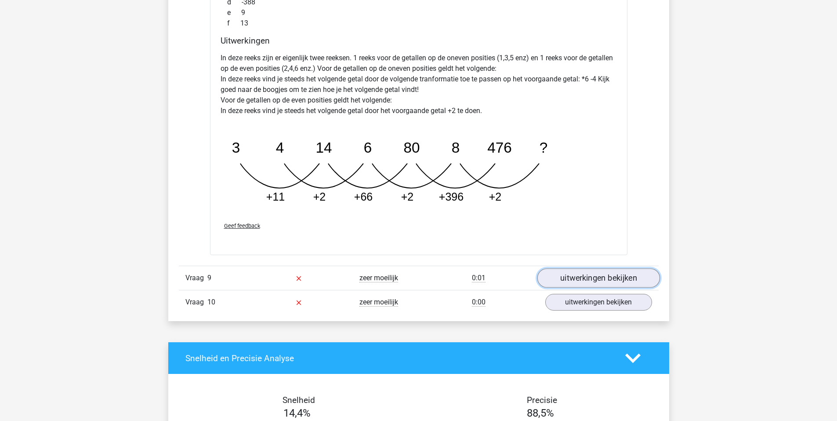
click at [581, 275] on link "uitwerkingen bekijken" at bounding box center [598, 277] width 123 height 19
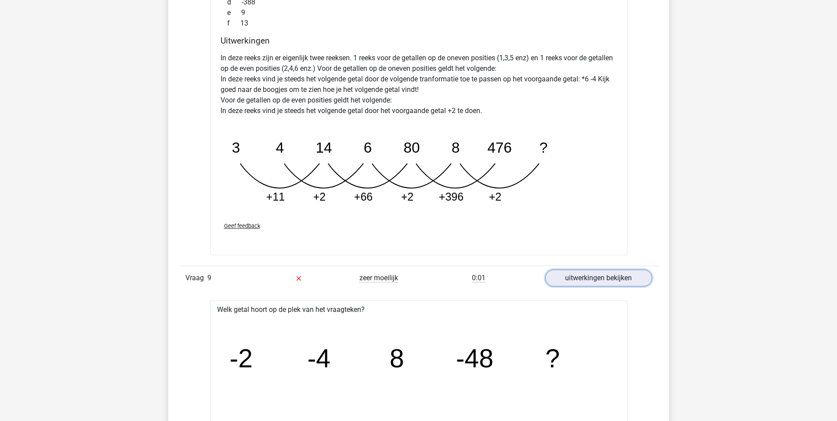
scroll to position [1802, 0]
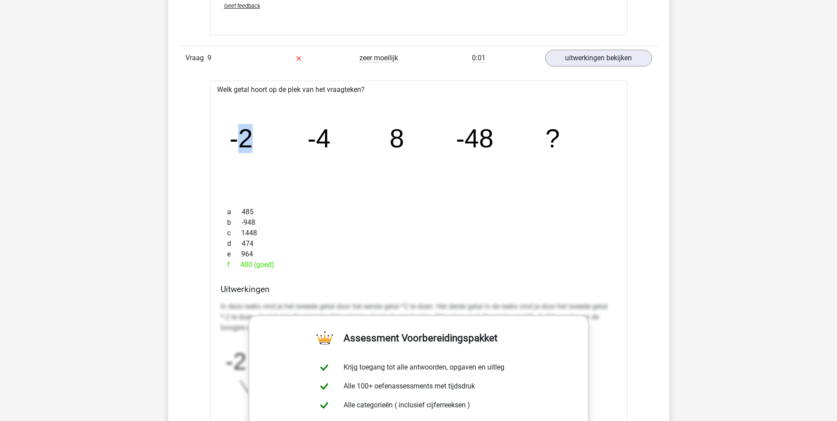
drag, startPoint x: 240, startPoint y: 133, endPoint x: 326, endPoint y: 136, distance: 85.7
click at [306, 136] on icon "image/svg+xml -2 -4 8 -48 ?" at bounding box center [418, 147] width 389 height 98
click at [340, 136] on icon "image/svg+xml -2 -4 8 -48 ?" at bounding box center [418, 147] width 389 height 98
drag, startPoint x: 474, startPoint y: 137, endPoint x: 512, endPoint y: 139, distance: 37.8
click at [512, 139] on icon "image/svg+xml -2 -4 8 -48 ?" at bounding box center [418, 147] width 389 height 98
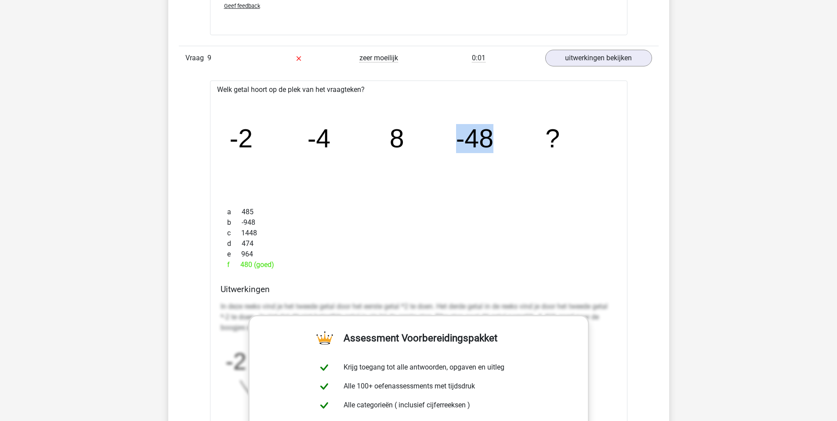
click at [512, 139] on icon "image/svg+xml -2 -4 8 -48 ?" at bounding box center [418, 147] width 389 height 98
drag, startPoint x: 224, startPoint y: 138, endPoint x: 289, endPoint y: 141, distance: 65.1
click at [283, 141] on div "image/svg+xml -2 -4 8 -48 ?" at bounding box center [418, 147] width 403 height 105
click at [292, 141] on icon "image/svg+xml -2 -4 8 -48 ?" at bounding box center [418, 147] width 389 height 98
drag, startPoint x: 342, startPoint y: 141, endPoint x: 366, endPoint y: 142, distance: 23.7
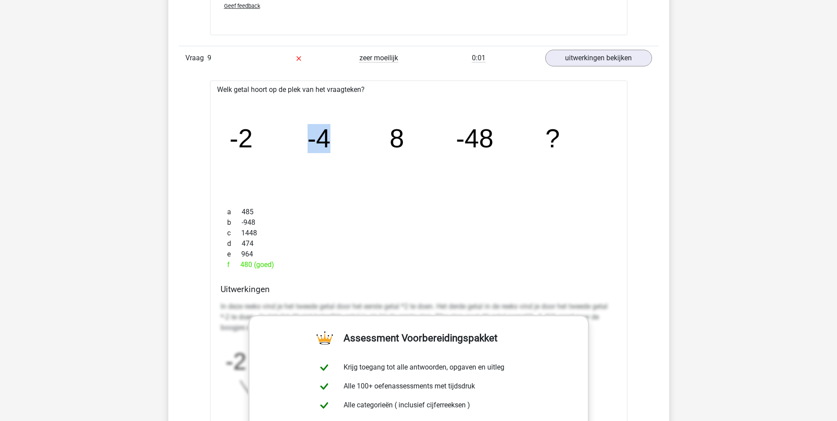
click at [365, 142] on icon "image/svg+xml -2 -4 8 -48 ?" at bounding box center [418, 147] width 389 height 98
click at [366, 142] on icon "image/svg+xml -2 -4 8 -48 ?" at bounding box center [418, 147] width 389 height 98
drag, startPoint x: 406, startPoint y: 144, endPoint x: 431, endPoint y: 145, distance: 25.1
click at [428, 145] on icon "image/svg+xml -2 -4 8 -48 ?" at bounding box center [418, 147] width 389 height 98
click at [431, 145] on icon "image/svg+xml -2 -4 8 -48 ?" at bounding box center [418, 147] width 389 height 98
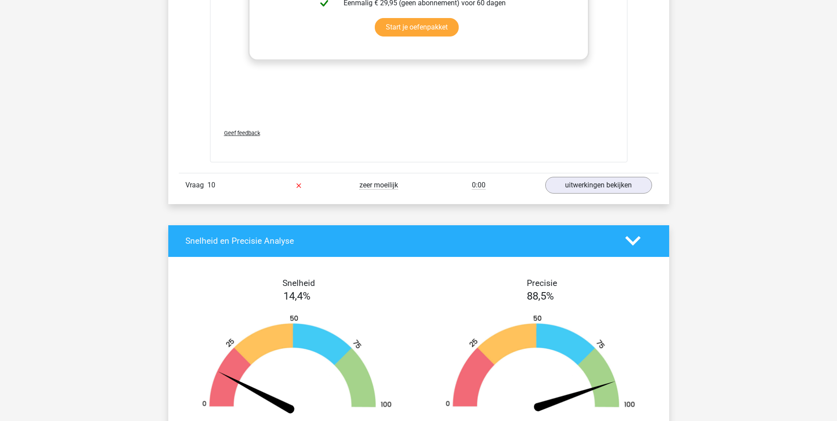
scroll to position [2197, 0]
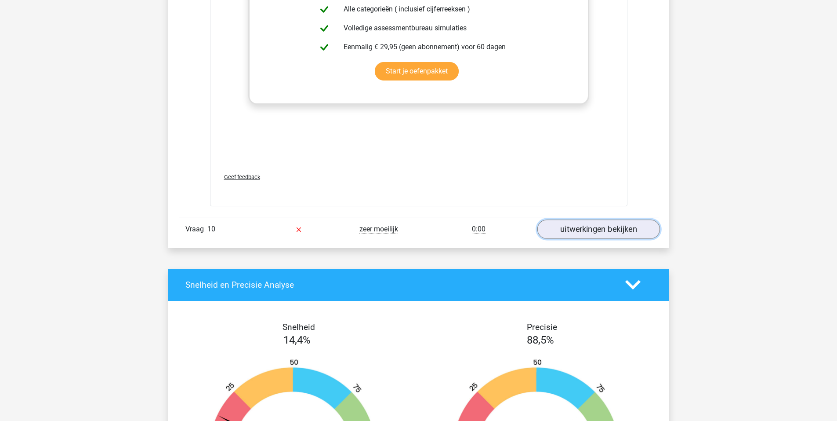
click at [585, 233] on link "uitwerkingen bekijken" at bounding box center [598, 228] width 123 height 19
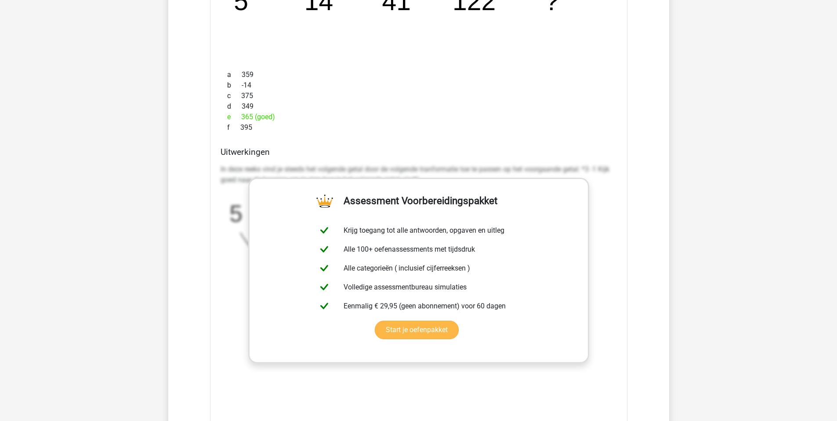
scroll to position [2417, 0]
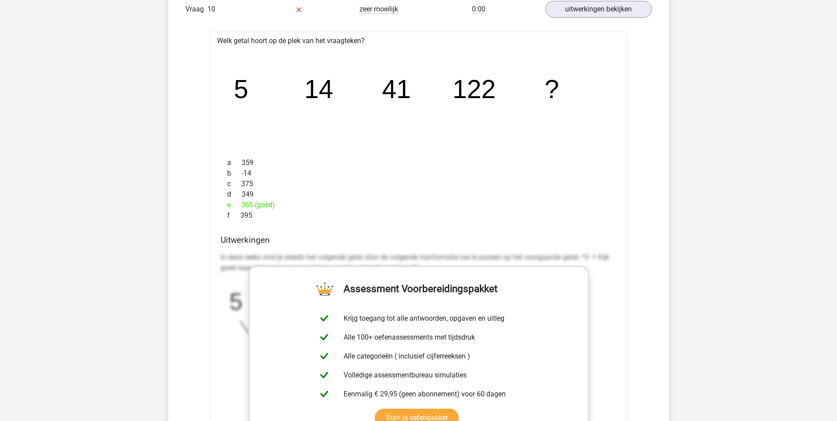
drag, startPoint x: 268, startPoint y: 206, endPoint x: 233, endPoint y: 203, distance: 34.9
click at [233, 203] on div "e 365 (goed)" at bounding box center [419, 204] width 396 height 11
click at [233, 203] on span "e" at bounding box center [234, 204] width 14 height 11
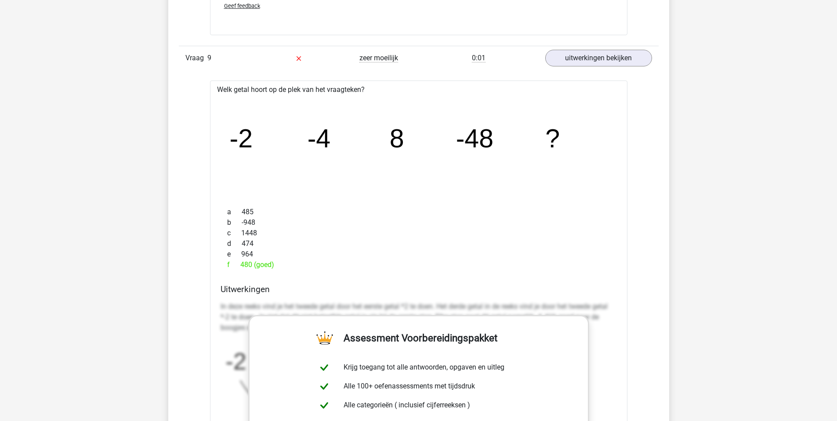
scroll to position [1494, 0]
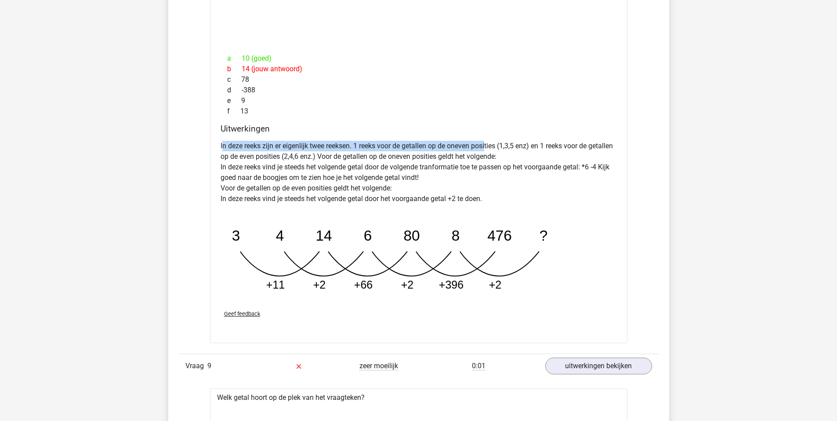
drag, startPoint x: 221, startPoint y: 143, endPoint x: 489, endPoint y: 145, distance: 267.2
click at [489, 145] on p "In deze reeks zijn er eigenlijk twee reeksen. 1 reeks voor de getallen op de on…" at bounding box center [419, 172] width 396 height 63
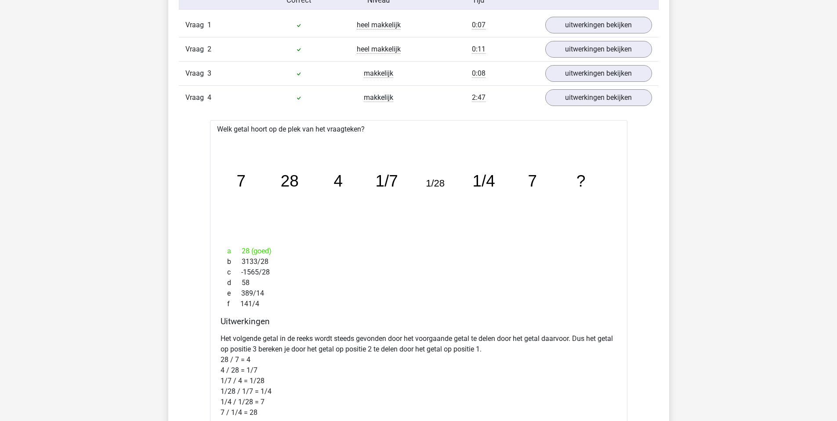
scroll to position [571, 0]
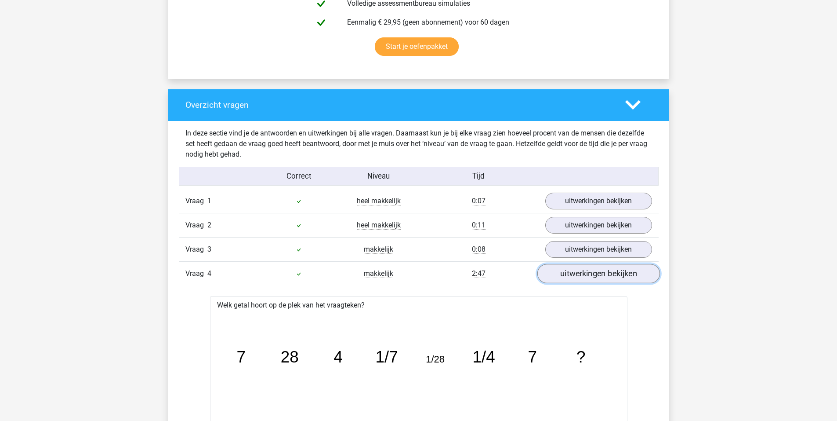
click at [551, 272] on link "uitwerkingen bekijken" at bounding box center [598, 273] width 123 height 19
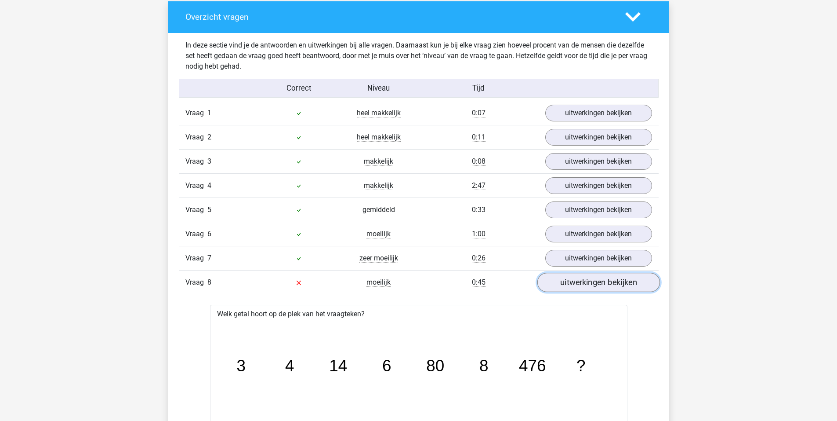
click at [586, 285] on link "uitwerkingen bekijken" at bounding box center [598, 281] width 123 height 19
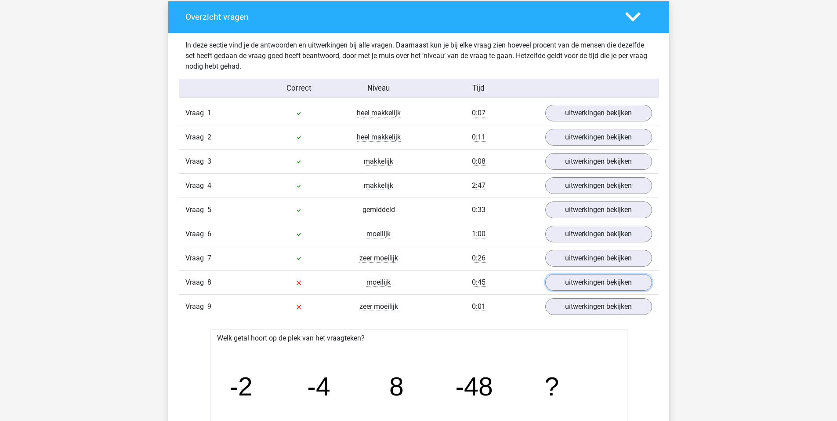
scroll to position [747, 0]
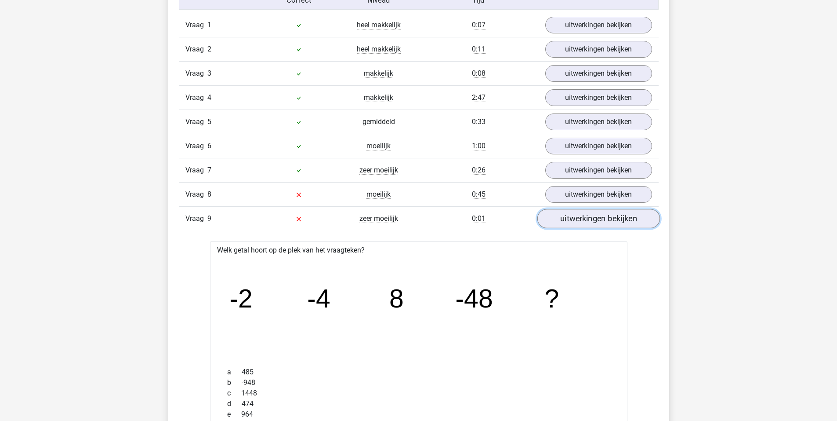
click at [600, 219] on link "uitwerkingen bekijken" at bounding box center [598, 218] width 123 height 19
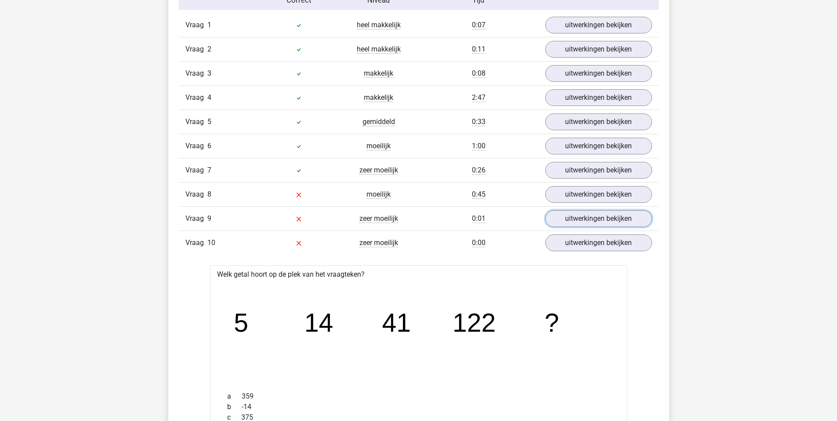
scroll to position [703, 0]
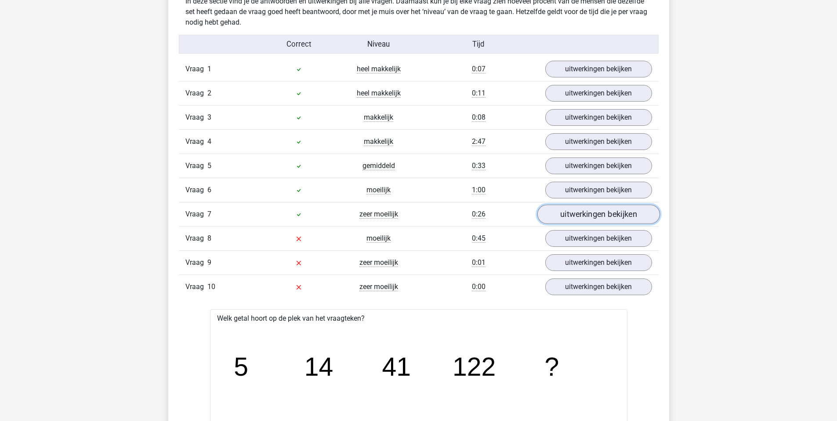
click at [587, 218] on link "uitwerkingen bekijken" at bounding box center [598, 213] width 123 height 19
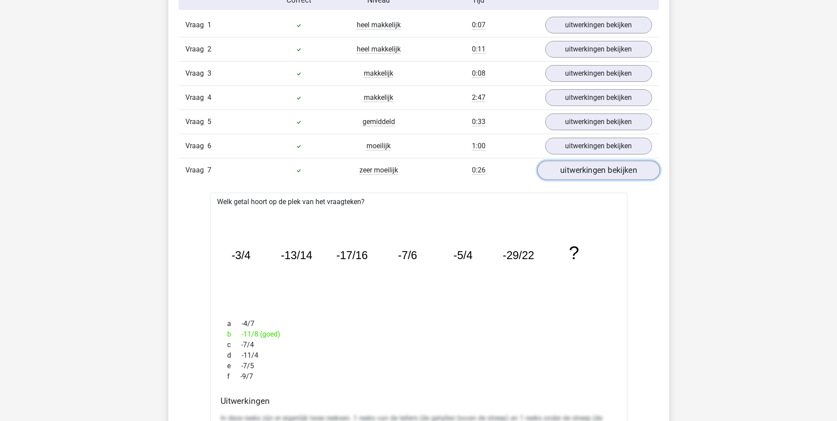
scroll to position [879, 0]
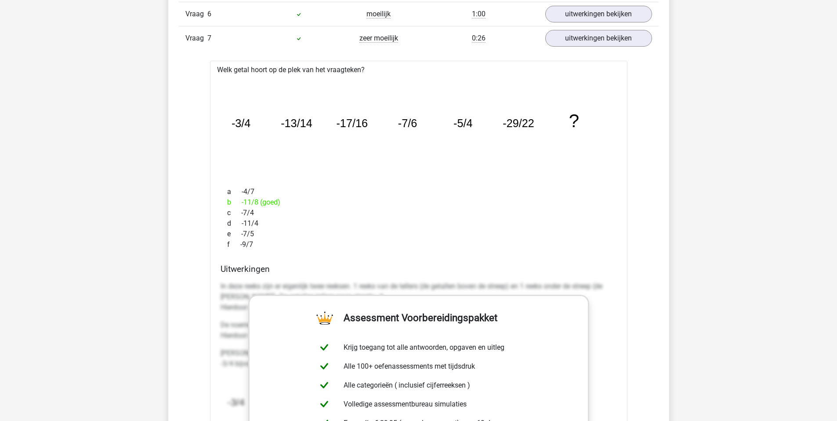
drag, startPoint x: 240, startPoint y: 202, endPoint x: 283, endPoint y: 204, distance: 43.1
click at [280, 204] on div "b -11/8 (goed)" at bounding box center [419, 202] width 396 height 11
click at [283, 204] on div "b -11/8 (goed)" at bounding box center [419, 202] width 396 height 11
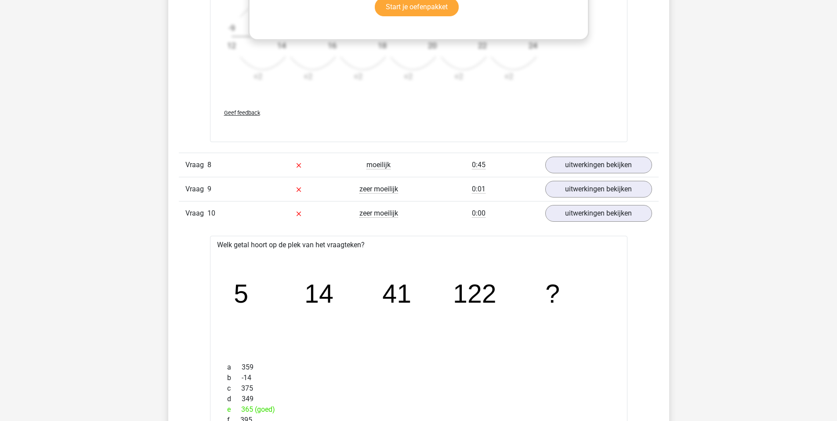
scroll to position [1362, 0]
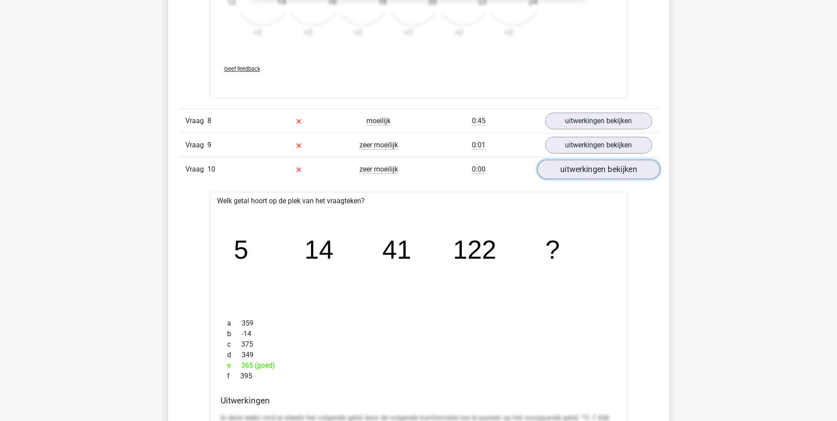
click at [581, 168] on link "uitwerkingen bekijken" at bounding box center [598, 169] width 123 height 19
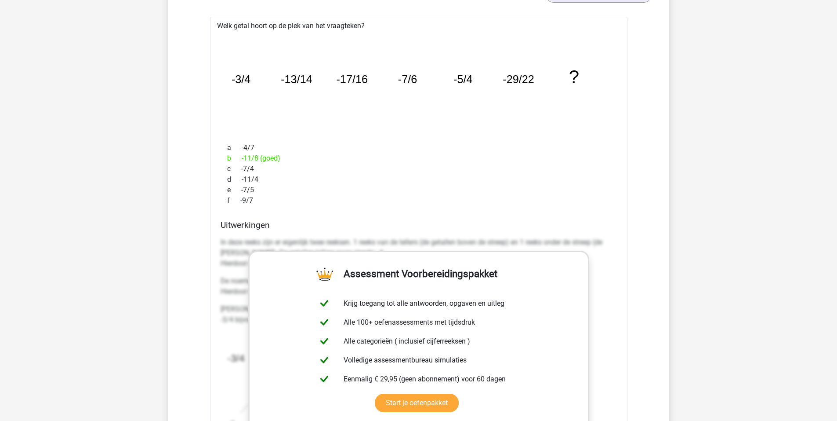
scroll to position [879, 0]
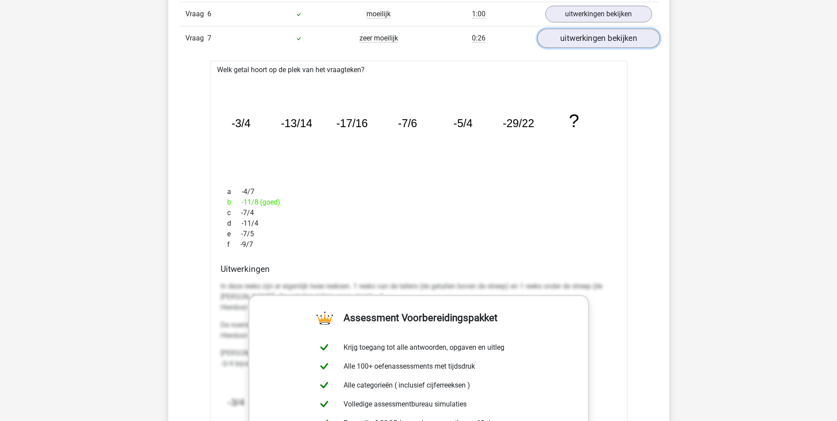
click at [583, 40] on link "uitwerkingen bekijken" at bounding box center [598, 38] width 123 height 19
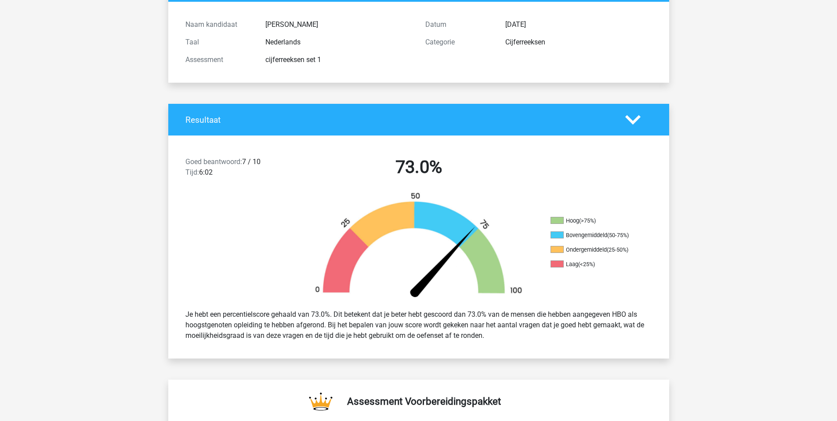
scroll to position [0, 0]
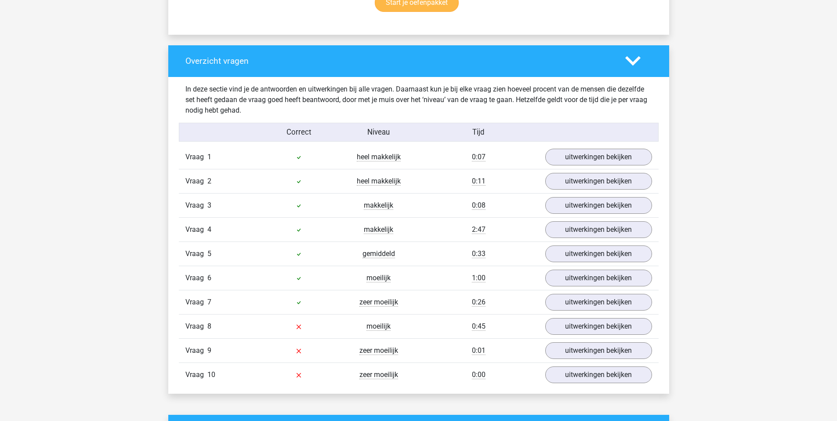
scroll to position [308, 0]
